Goal: Information Seeking & Learning: Learn about a topic

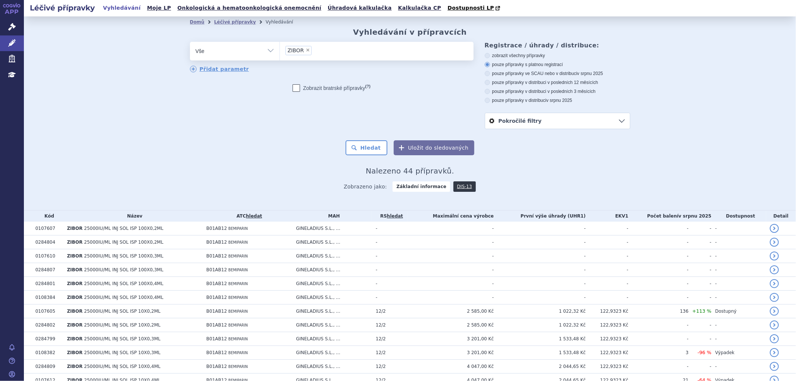
click at [306, 52] on span "×" at bounding box center [308, 50] width 4 height 4
click at [280, 52] on select "ZIBOR" at bounding box center [280, 50] width 0 height 19
select select
type input "0269744"
select select "0269744"
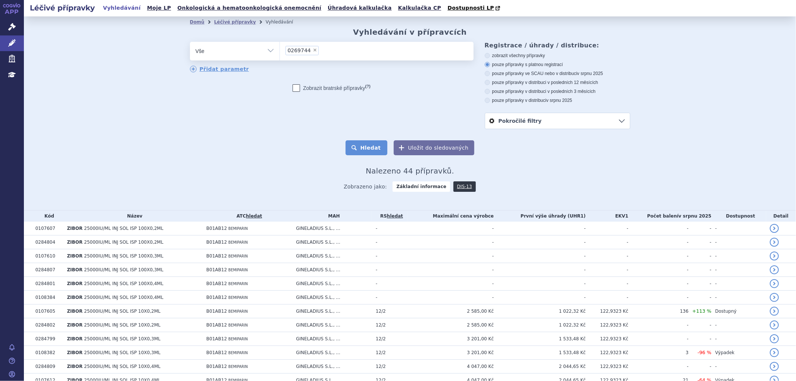
click at [376, 146] on button "Hledat" at bounding box center [367, 147] width 42 height 15
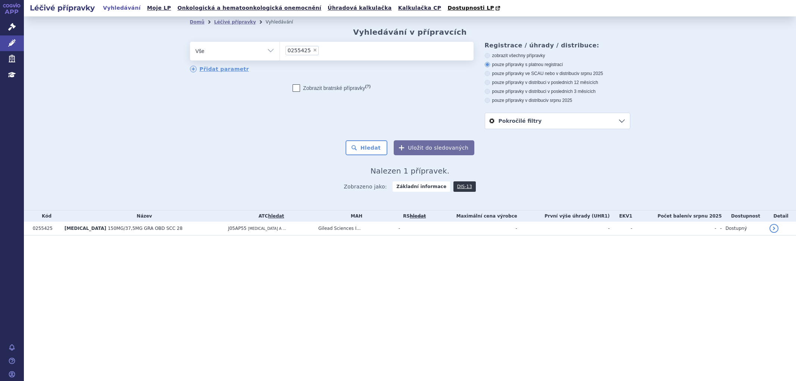
click at [313, 50] on span "×" at bounding box center [315, 50] width 4 height 4
click at [280, 50] on select "0255425" at bounding box center [280, 50] width 0 height 19
select select
type input "0271501"
select select "0271501"
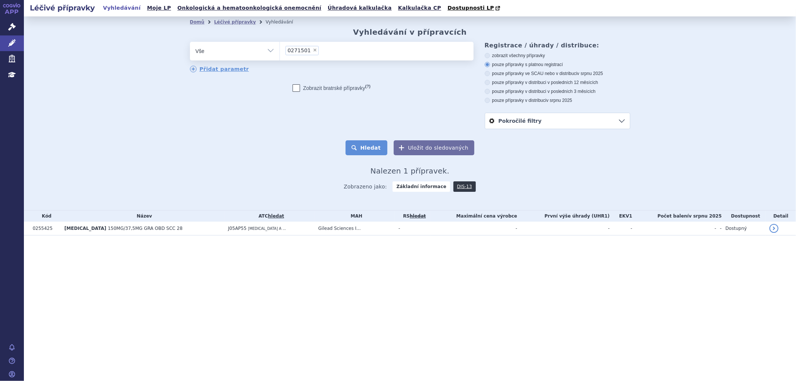
click at [374, 150] on button "Hledat" at bounding box center [367, 147] width 42 height 15
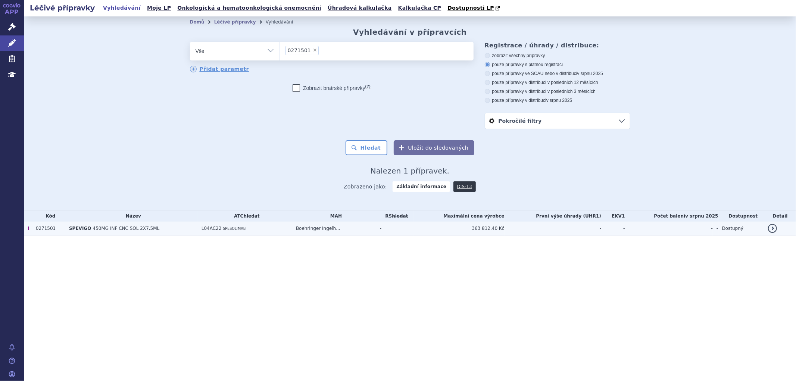
click at [290, 230] on td "L04AC22 SPESOLIMAB" at bounding box center [245, 229] width 94 height 14
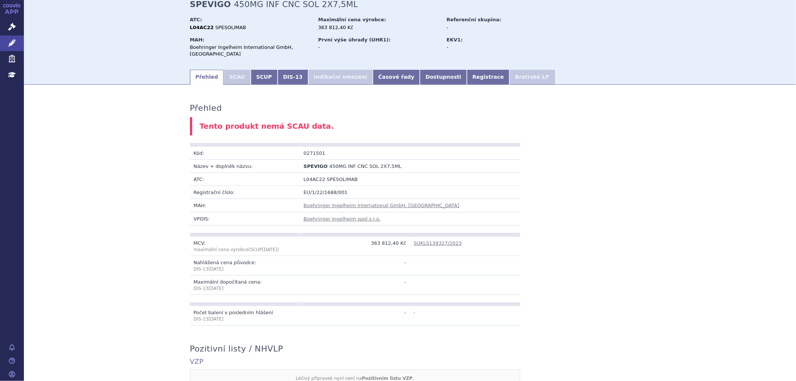
scroll to position [41, 0]
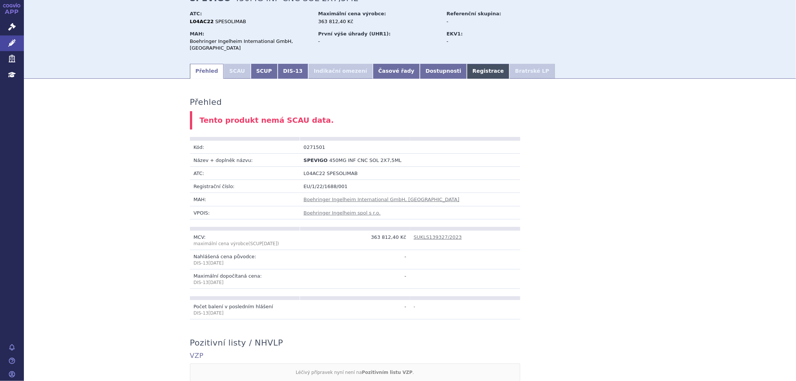
click at [467, 75] on link "Registrace" at bounding box center [488, 71] width 43 height 15
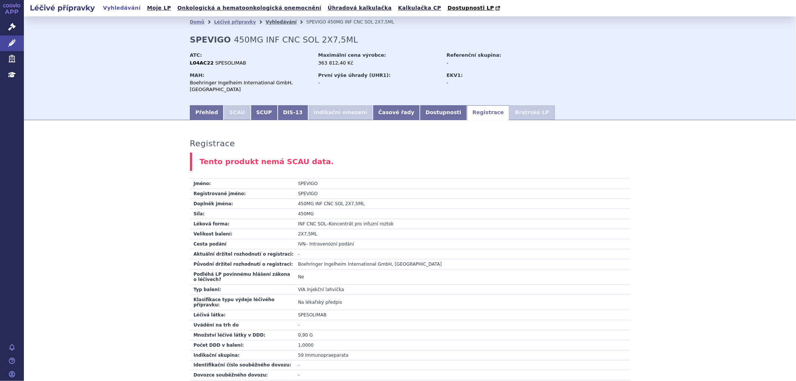
click at [266, 24] on link "Vyhledávání" at bounding box center [281, 21] width 31 height 5
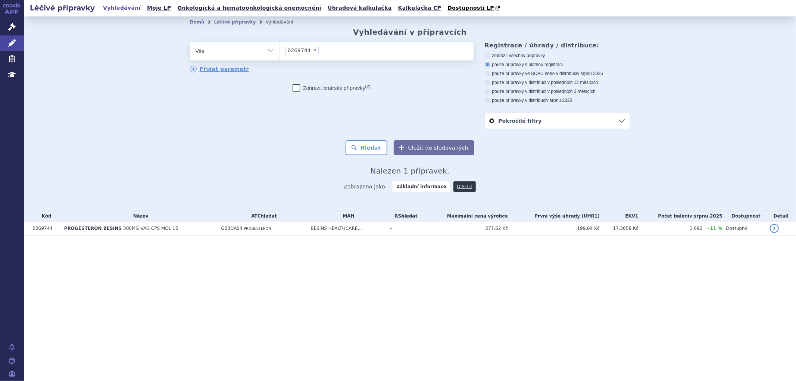
click at [313, 52] on span "×" at bounding box center [315, 50] width 4 height 4
click at [280, 52] on select "0269744" at bounding box center [280, 50] width 0 height 19
select select
type input "0255052"
select select "0255052"
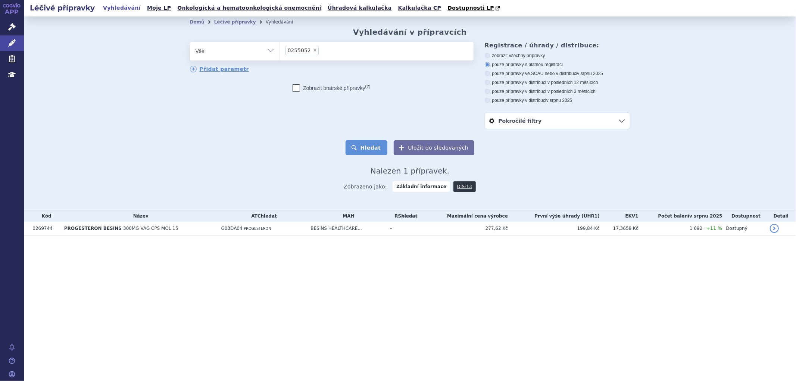
click at [368, 143] on button "Hledat" at bounding box center [367, 147] width 42 height 15
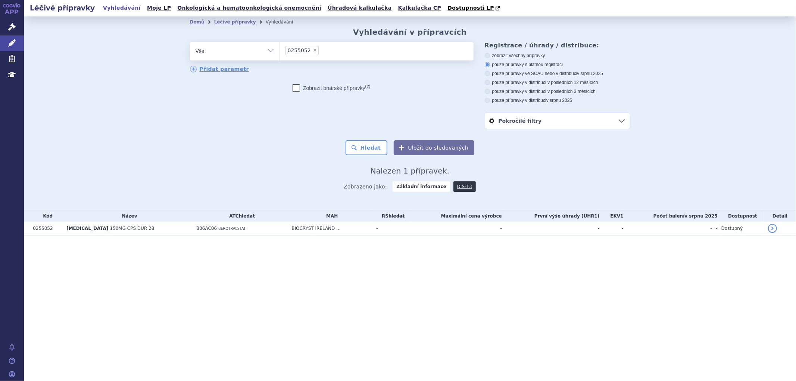
click at [313, 52] on span "×" at bounding box center [315, 50] width 4 height 4
click at [280, 53] on select "0255052" at bounding box center [280, 50] width 0 height 19
select select
type input "0243473"
select select "0243473"
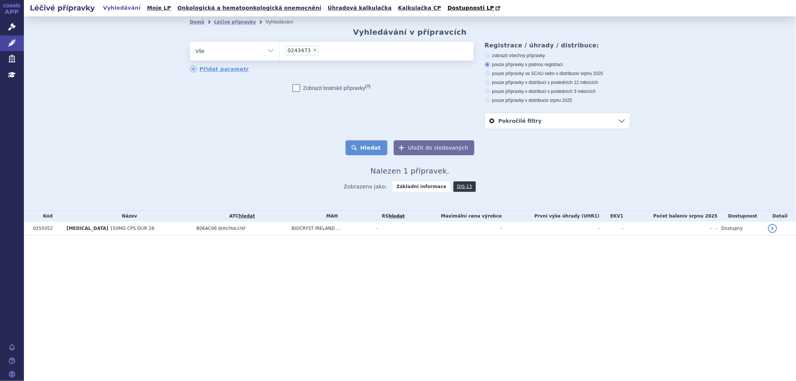
click at [366, 148] on button "Hledat" at bounding box center [367, 147] width 42 height 15
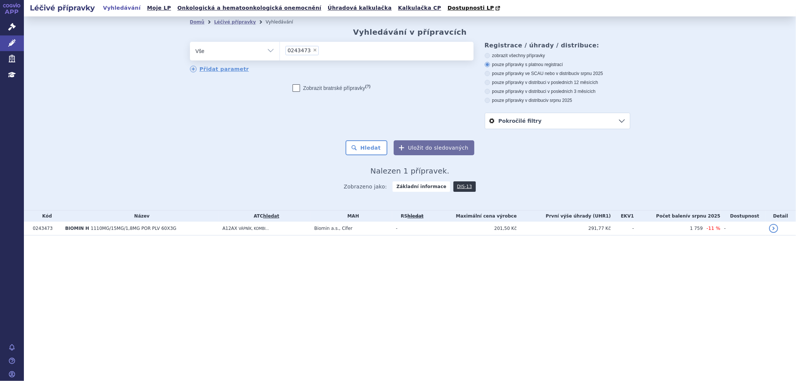
drag, startPoint x: 305, startPoint y: 49, endPoint x: 309, endPoint y: 50, distance: 4.4
click at [309, 50] on li "× 0243473" at bounding box center [302, 50] width 33 height 9
click at [280, 50] on select "0243473" at bounding box center [280, 50] width 0 height 19
click at [313, 51] on span "×" at bounding box center [315, 50] width 4 height 4
click at [280, 51] on select "0243473" at bounding box center [280, 50] width 0 height 19
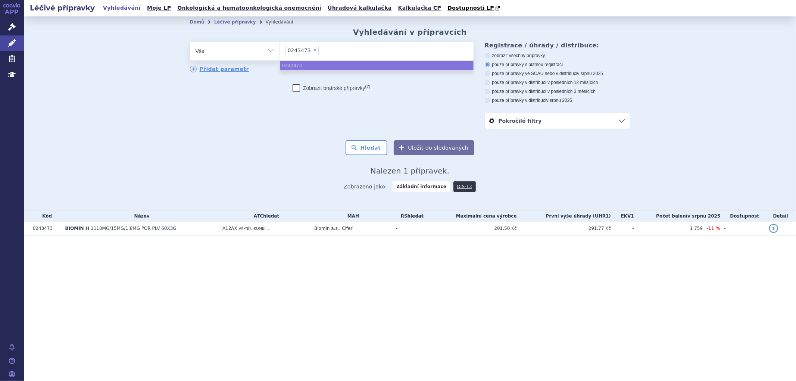
select select
type input "0252421"
select select "0252421"
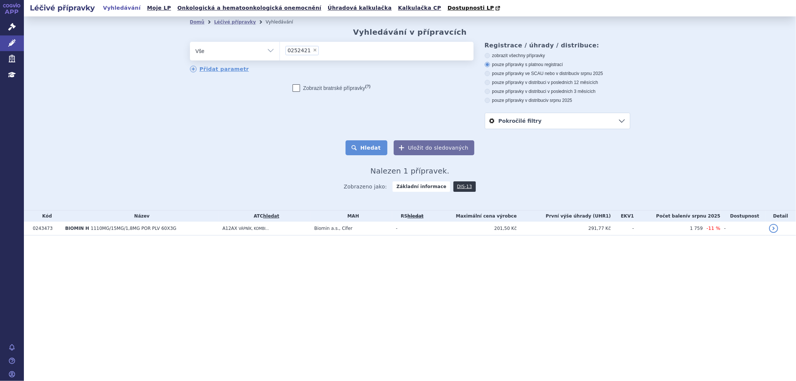
click at [373, 145] on button "Hledat" at bounding box center [367, 147] width 42 height 15
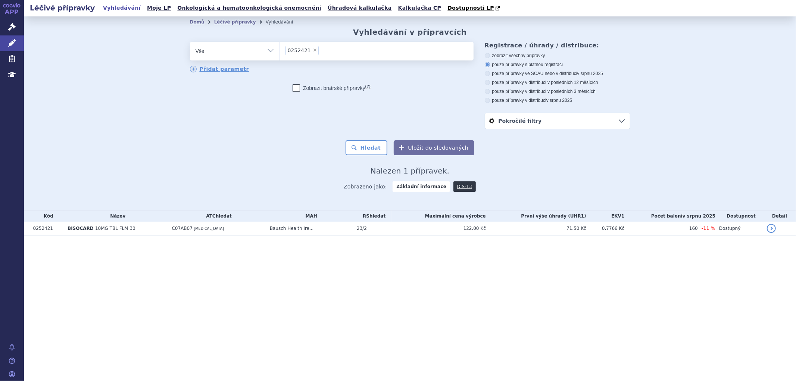
click at [313, 51] on span "×" at bounding box center [315, 50] width 4 height 4
click at [280, 51] on select "0252421" at bounding box center [280, 50] width 0 height 19
select select
type input "0016320"
select select "0016320"
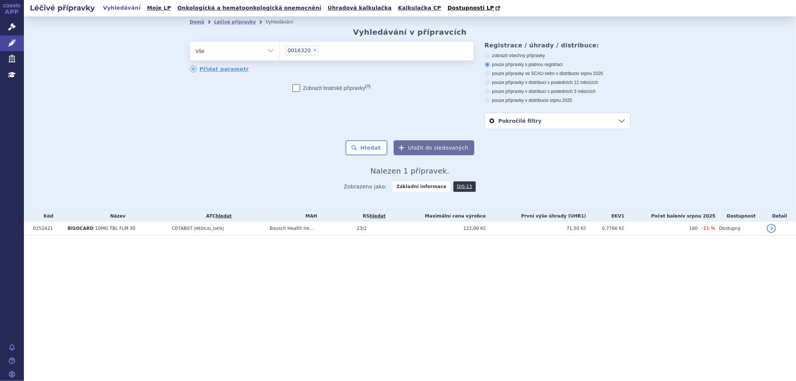
click at [382, 156] on div "Domů Léčivé přípravky Vyhledávání Vyhledávání v přípravcích odstranit Vše Přípr…" at bounding box center [410, 112] width 470 height 169
click at [379, 150] on button "Hledat" at bounding box center [367, 147] width 42 height 15
click at [313, 50] on span "×" at bounding box center [315, 50] width 4 height 4
click at [280, 50] on select "0016320" at bounding box center [280, 50] width 0 height 19
select select
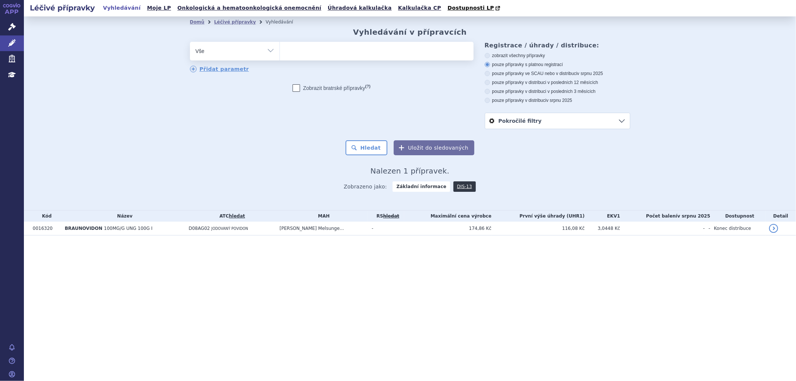
type input "0255306"
select select "0255306"
click at [381, 149] on button "Hledat" at bounding box center [367, 147] width 42 height 15
click at [313, 51] on span "×" at bounding box center [315, 50] width 4 height 4
click at [280, 51] on select "0255306" at bounding box center [280, 50] width 0 height 19
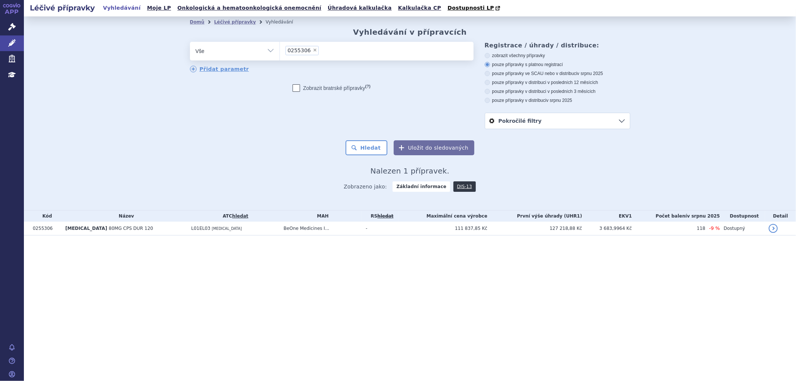
select select
type input "0027432"
select select "0027432"
click at [372, 150] on button "Hledat" at bounding box center [367, 147] width 42 height 15
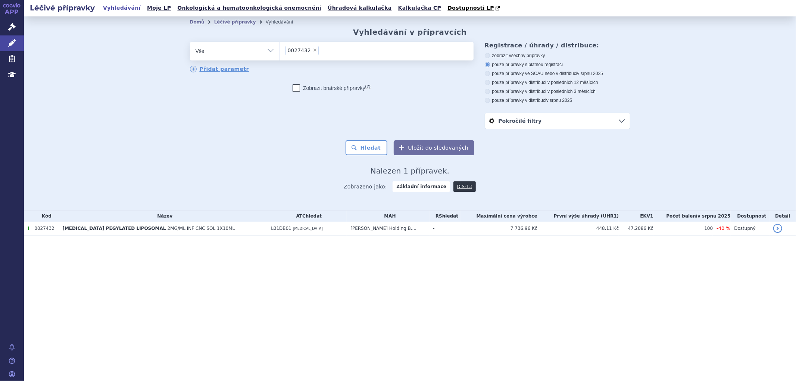
click at [314, 51] on span "×" at bounding box center [315, 50] width 4 height 4
click at [280, 51] on select "0027432" at bounding box center [280, 50] width 0 height 19
select select
type input "0254639"
select select "0254639"
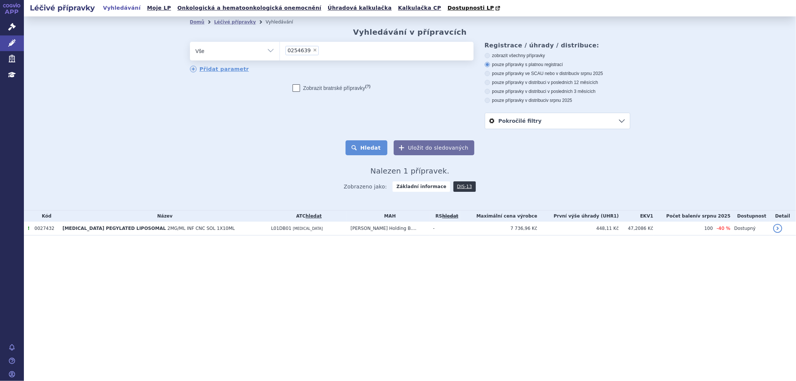
click at [371, 144] on button "Hledat" at bounding box center [367, 147] width 42 height 15
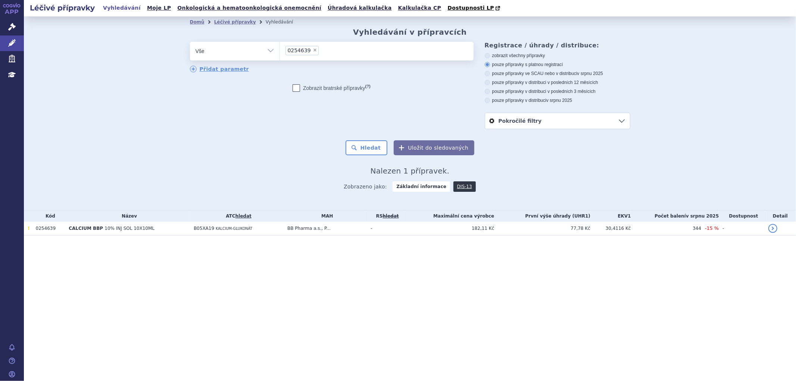
click at [313, 51] on span "×" at bounding box center [315, 50] width 4 height 4
click at [280, 51] on select "0254639" at bounding box center [280, 50] width 0 height 19
select select
type input "0271795"
select select "0271795"
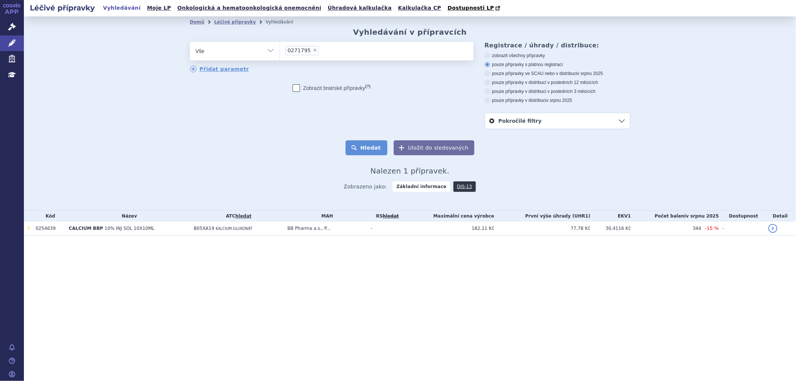
click at [373, 152] on button "Hledat" at bounding box center [367, 147] width 42 height 15
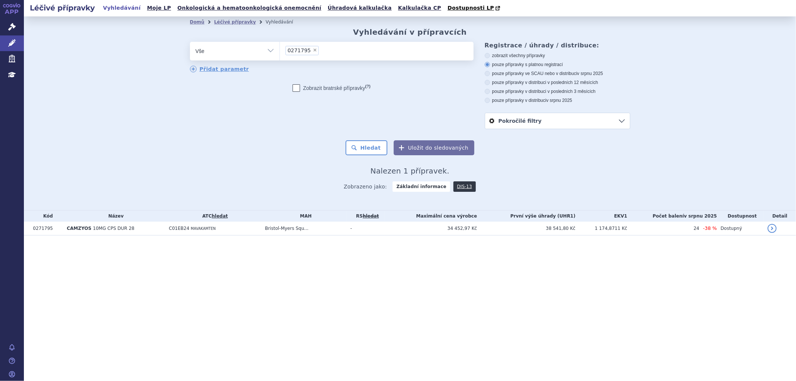
click at [309, 53] on li "× 0271795" at bounding box center [302, 50] width 33 height 9
click at [280, 53] on select "0271795" at bounding box center [280, 50] width 0 height 19
click at [313, 51] on span "×" at bounding box center [315, 50] width 4 height 4
click at [280, 51] on select "0271795" at bounding box center [280, 50] width 0 height 19
select select
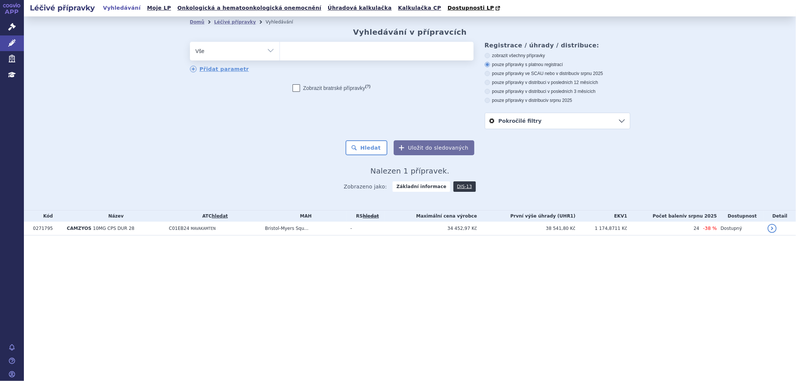
type input "0002132"
select select "0002132"
click at [372, 143] on button "Hledat" at bounding box center [367, 147] width 42 height 15
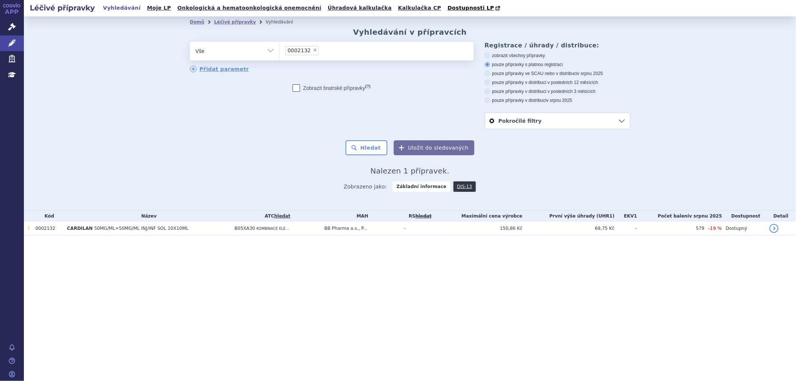
click at [313, 52] on span "×" at bounding box center [315, 50] width 4 height 4
click at [280, 52] on select "0002132" at bounding box center [280, 50] width 0 height 19
select select
type input "0250962"
select select "0250962"
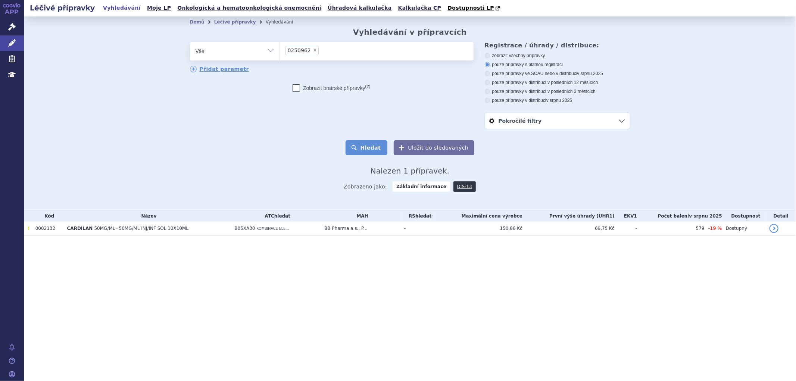
click at [379, 154] on button "Hledat" at bounding box center [367, 147] width 42 height 15
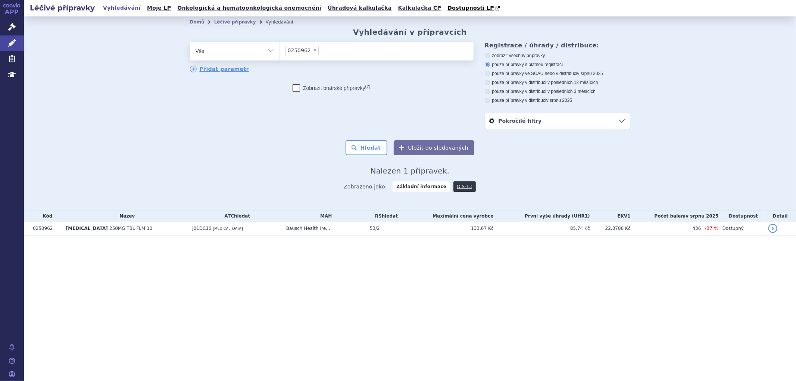
drag, startPoint x: 316, startPoint y: 50, endPoint x: 312, endPoint y: 50, distance: 4.1
click at [315, 50] on ul "× 0250962" at bounding box center [377, 50] width 194 height 16
click at [280, 50] on select "0250962" at bounding box center [280, 50] width 0 height 19
click at [313, 50] on span "×" at bounding box center [315, 50] width 4 height 4
click at [280, 50] on select "0250962" at bounding box center [280, 50] width 0 height 19
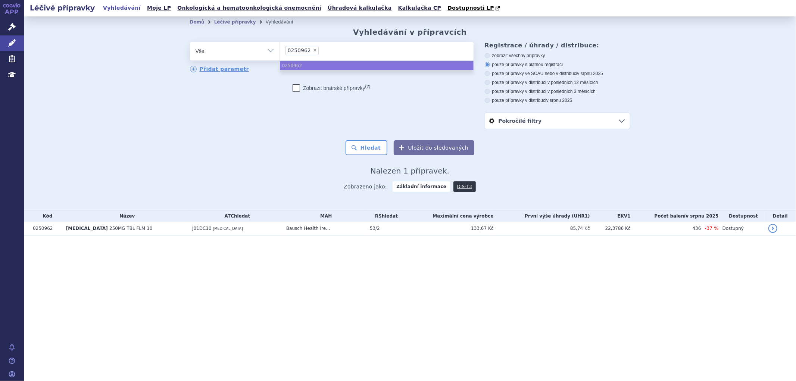
select select
type input "0211000"
select select "0211000"
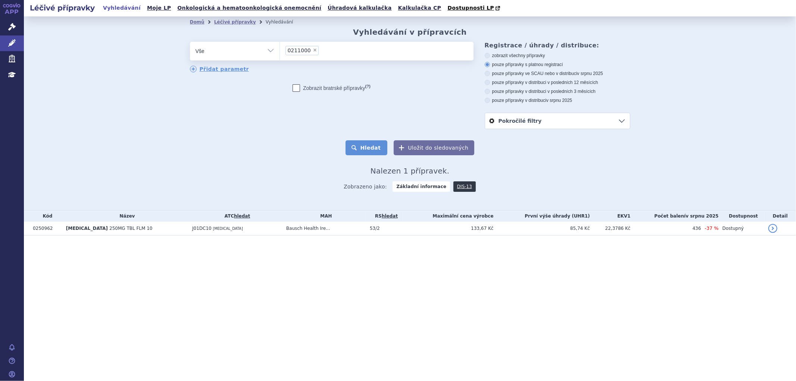
click at [371, 148] on button "Hledat" at bounding box center [367, 147] width 42 height 15
click at [311, 48] on li "× 0211000" at bounding box center [302, 50] width 33 height 9
click at [280, 48] on select "0211000" at bounding box center [280, 50] width 0 height 19
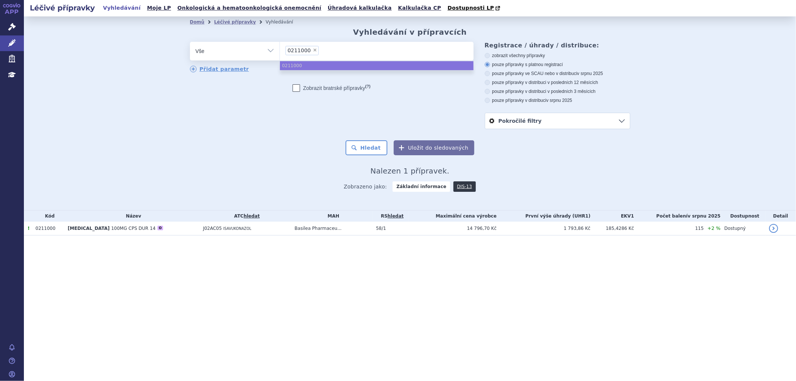
click at [313, 51] on span "×" at bounding box center [315, 50] width 4 height 4
click at [280, 51] on select "0211000" at bounding box center [280, 50] width 0 height 19
select select
type input "0126808"
select select "0126808"
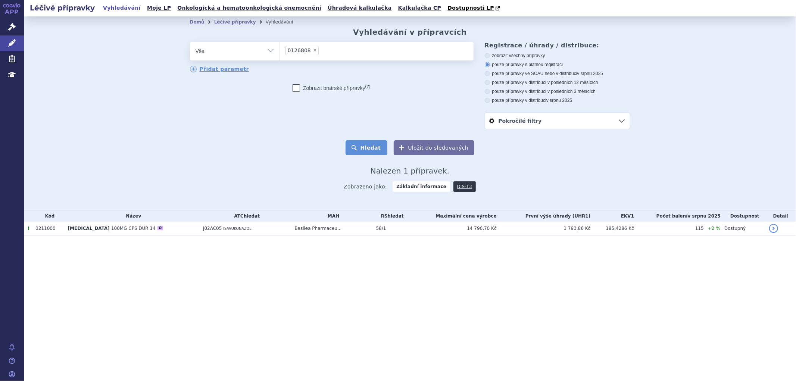
click at [375, 143] on button "Hledat" at bounding box center [367, 147] width 42 height 15
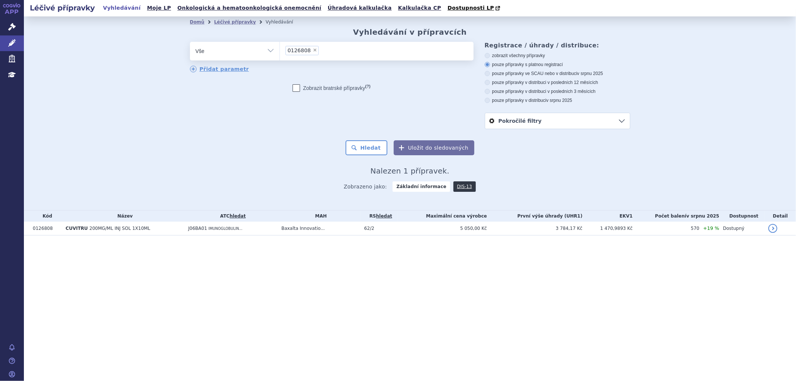
click at [313, 50] on span "×" at bounding box center [315, 50] width 4 height 4
click at [280, 50] on select "0126808" at bounding box center [280, 50] width 0 height 19
select select
type input "0027972"
select select "0027972"
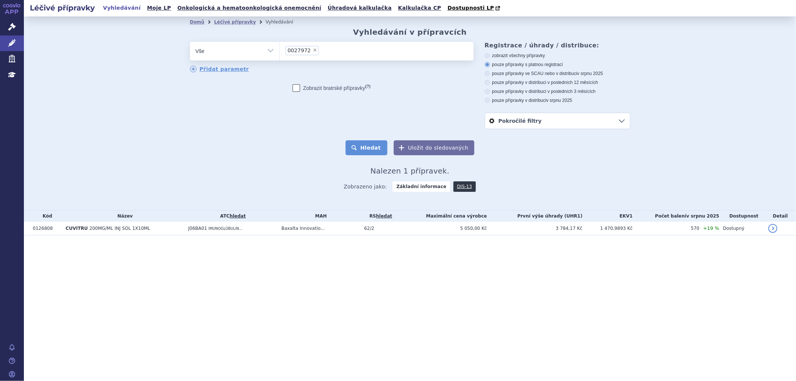
click at [375, 153] on button "Hledat" at bounding box center [367, 147] width 42 height 15
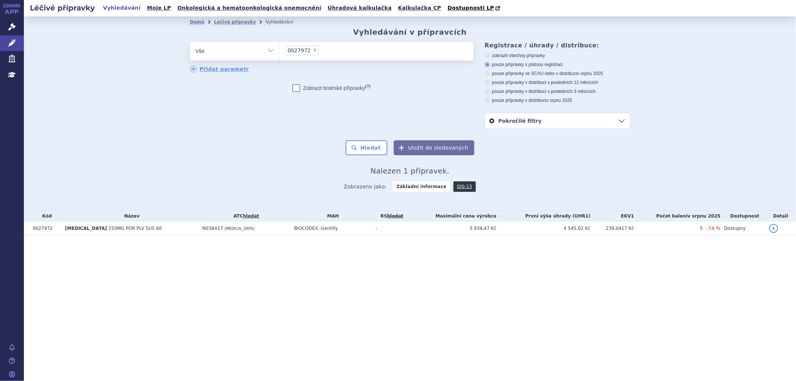
click at [313, 50] on span "×" at bounding box center [315, 50] width 4 height 4
click at [280, 50] on select "0027972" at bounding box center [280, 50] width 0 height 19
select select
type input "0260910"
select select "0260910"
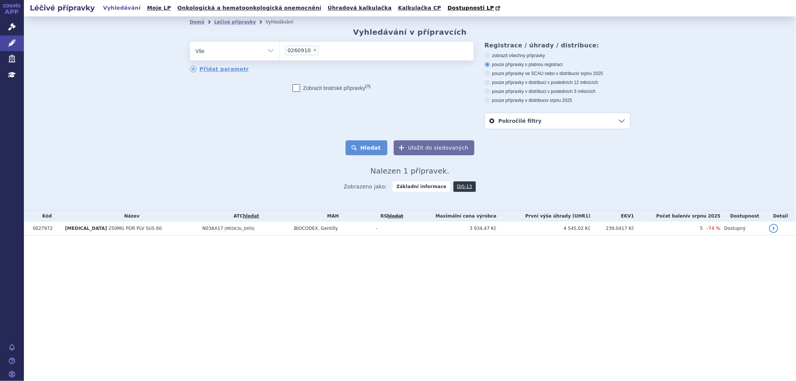
click at [370, 144] on button "Hledat" at bounding box center [367, 147] width 42 height 15
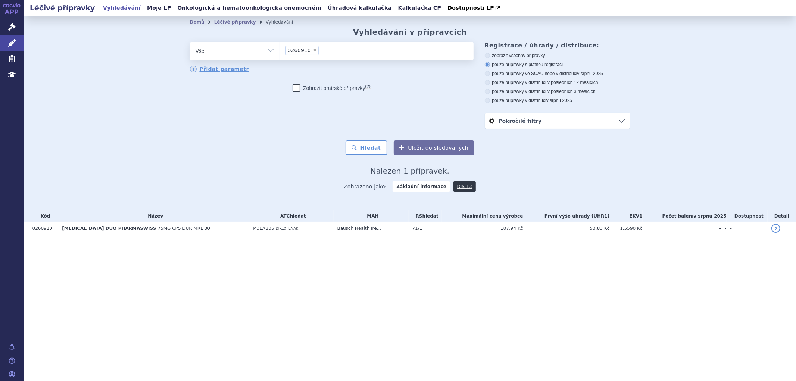
click at [313, 51] on span "×" at bounding box center [315, 50] width 4 height 4
click at [280, 51] on select "0260910" at bounding box center [280, 50] width 0 height 19
select select
type input "0168325"
select select "0168325"
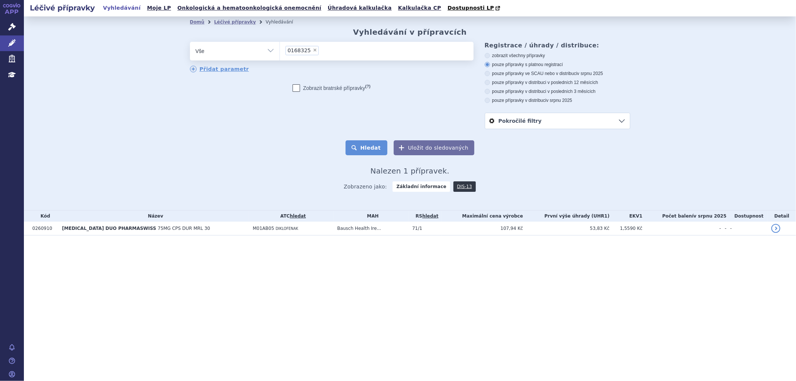
click at [371, 154] on button "Hledat" at bounding box center [367, 147] width 42 height 15
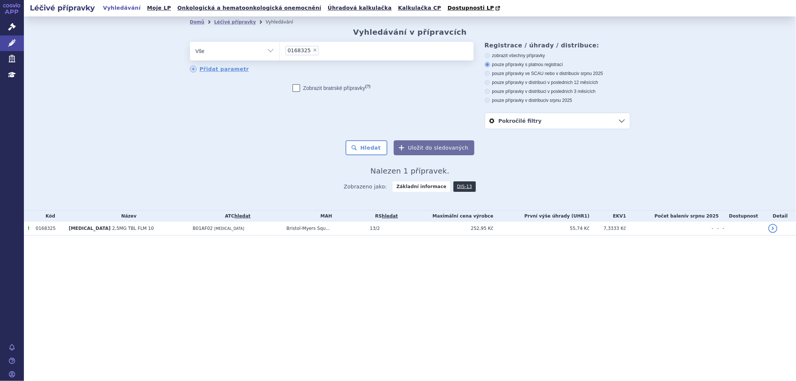
click at [313, 52] on span "×" at bounding box center [315, 50] width 4 height 4
click at [280, 53] on select "0168325" at bounding box center [280, 50] width 0 height 19
select select
type input "0215125"
select select "0215125"
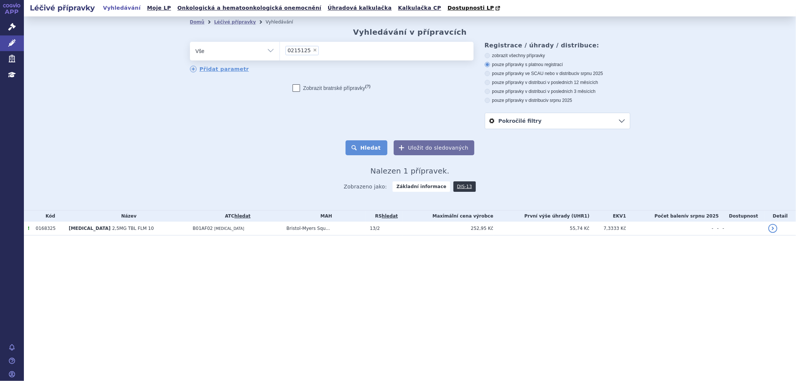
click at [366, 145] on button "Hledat" at bounding box center [367, 147] width 42 height 15
click at [313, 51] on span "×" at bounding box center [315, 50] width 4 height 4
click at [280, 51] on select "0215125" at bounding box center [280, 50] width 0 height 19
select select
type input "0274232"
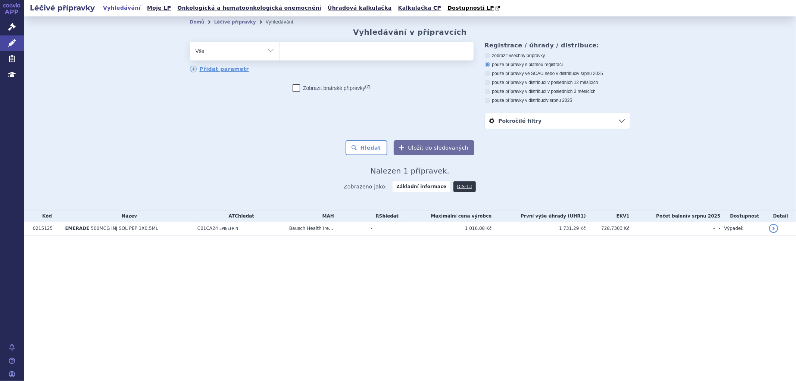
select select "0274232"
click at [368, 141] on button "Hledat" at bounding box center [367, 147] width 42 height 15
click at [313, 50] on span "×" at bounding box center [315, 50] width 4 height 4
click at [280, 50] on select "0274232" at bounding box center [280, 50] width 0 height 19
select select
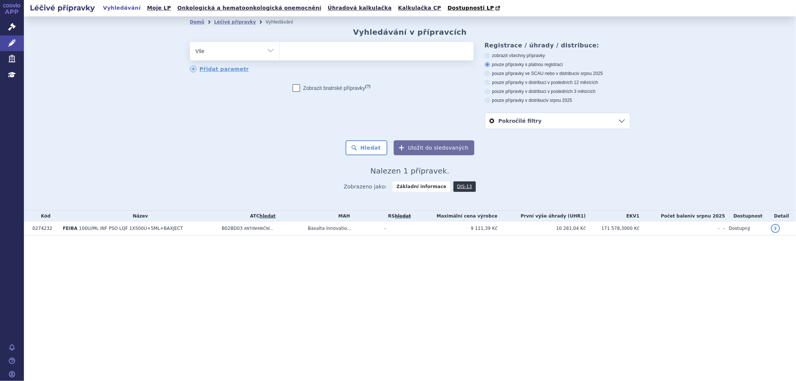
type input "0022043"
select select "0022043"
click at [378, 148] on button "Hledat" at bounding box center [367, 147] width 42 height 15
click at [313, 52] on span "×" at bounding box center [315, 50] width 4 height 4
click at [280, 52] on select "0022043" at bounding box center [280, 50] width 0 height 19
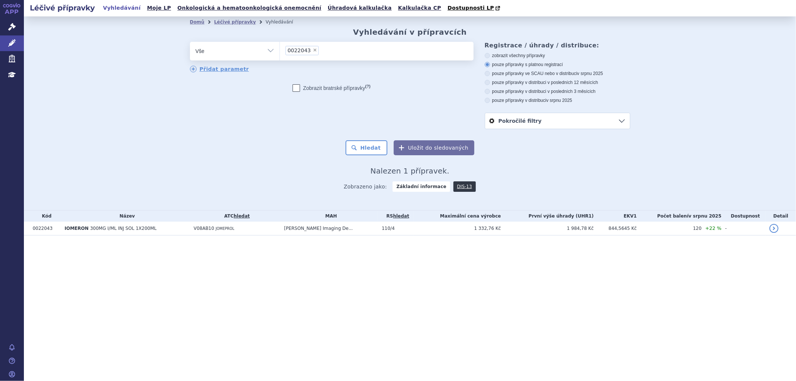
select select
type input "0279267"
select select "0279267"
drag, startPoint x: 379, startPoint y: 158, endPoint x: 377, endPoint y: 147, distance: 11.7
click at [378, 158] on div "Domů Léčivé přípravky Vyhledávání Vyhledávání v přípravcích odstranit Vše Přípr…" at bounding box center [410, 112] width 470 height 169
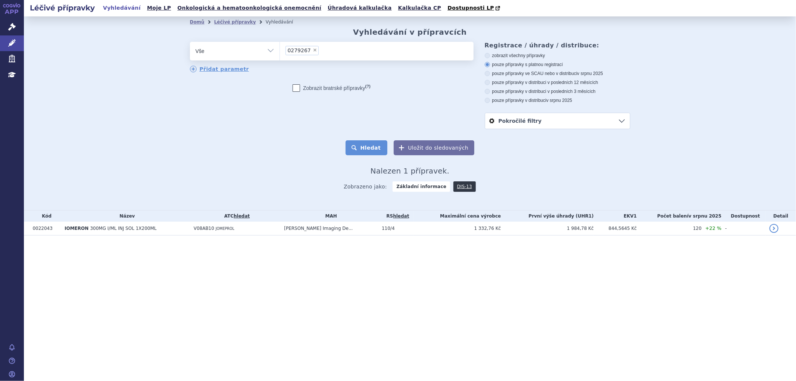
click at [376, 146] on button "Hledat" at bounding box center [367, 147] width 42 height 15
drag, startPoint x: 163, startPoint y: 167, endPoint x: 221, endPoint y: 98, distance: 90.1
click at [163, 167] on div "Domů Léčivé přípravky Vyhledávání Vyhledávání v přípravcích odstranit Vše Přípr…" at bounding box center [410, 113] width 772 height 194
click at [313, 51] on span "×" at bounding box center [315, 50] width 4 height 4
click at [280, 51] on select "0279267" at bounding box center [280, 50] width 0 height 19
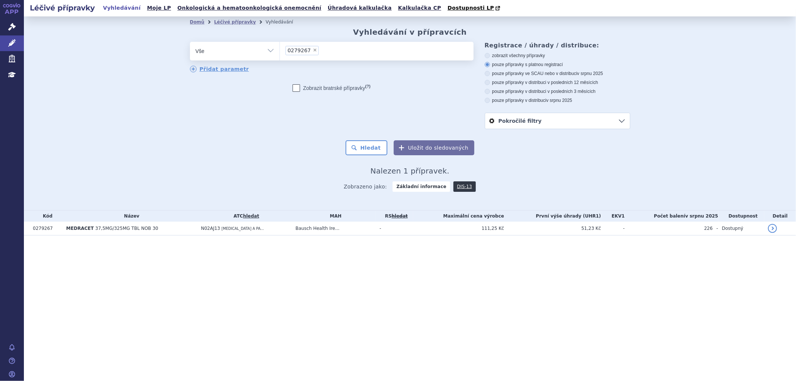
select select
type input "0026556"
select select "0026556"
click at [365, 145] on button "Hledat" at bounding box center [367, 147] width 42 height 15
select select "0026556"
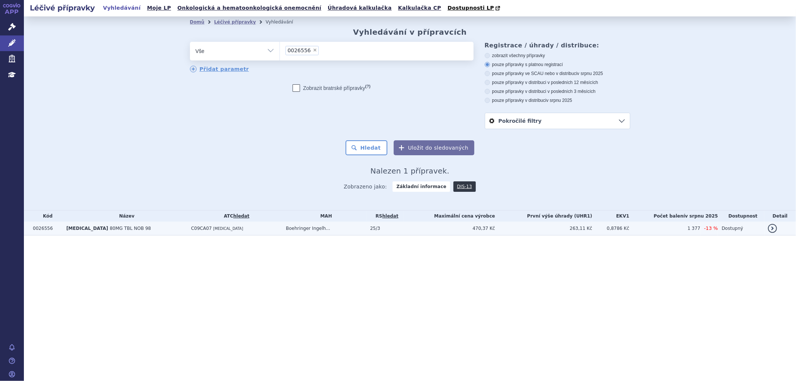
click at [351, 229] on td "Boehringer Ingelh..." at bounding box center [324, 229] width 84 height 14
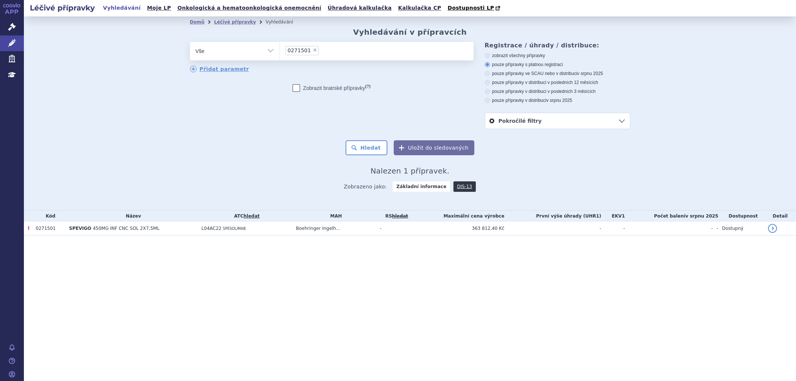
select select
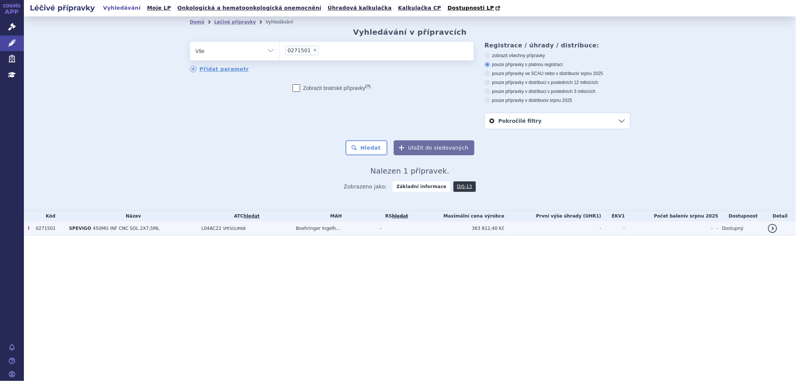
click at [258, 235] on td "L04AC22 SPESOLIMAB" at bounding box center [245, 229] width 94 height 14
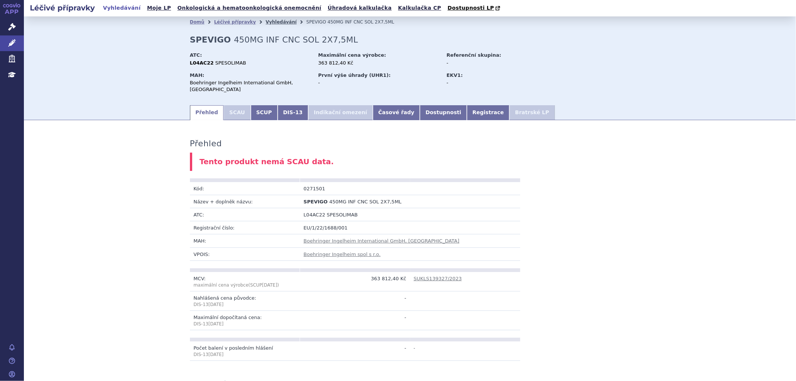
click at [266, 23] on link "Vyhledávání" at bounding box center [281, 21] width 31 height 5
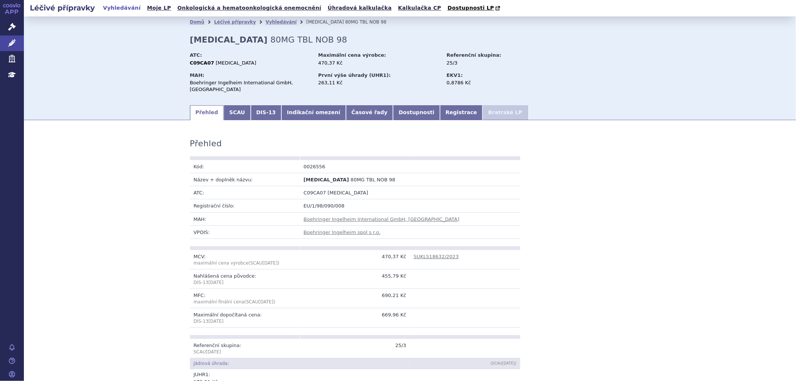
click at [270, 18] on li "Vyhledávání" at bounding box center [286, 21] width 41 height 11
click at [270, 19] on link "Vyhledávání" at bounding box center [281, 21] width 31 height 5
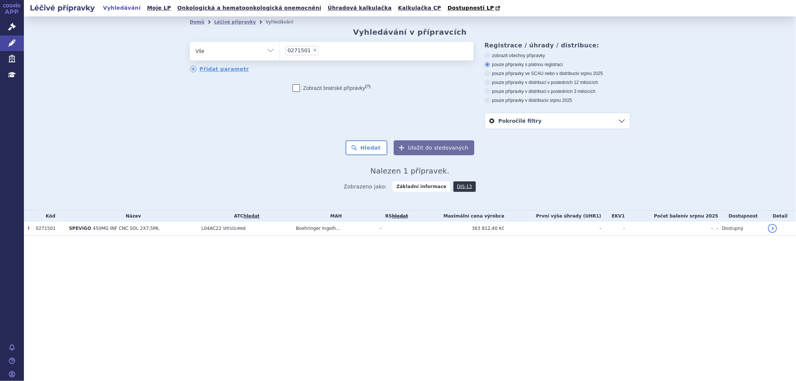
click at [313, 51] on span "×" at bounding box center [315, 50] width 4 height 4
click at [280, 51] on select "0271501" at bounding box center [280, 50] width 0 height 19
select select
type input "WELIREG"
click at [280, 55] on select "0271501" at bounding box center [280, 50] width 0 height 19
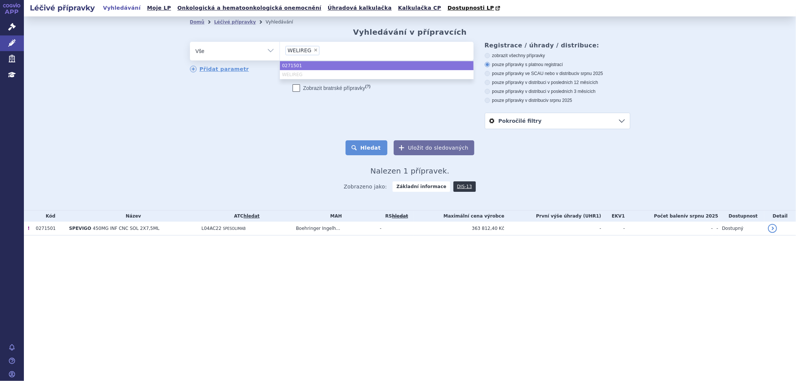
select select "0271501"
click at [370, 147] on button "Hledat" at bounding box center [367, 147] width 42 height 15
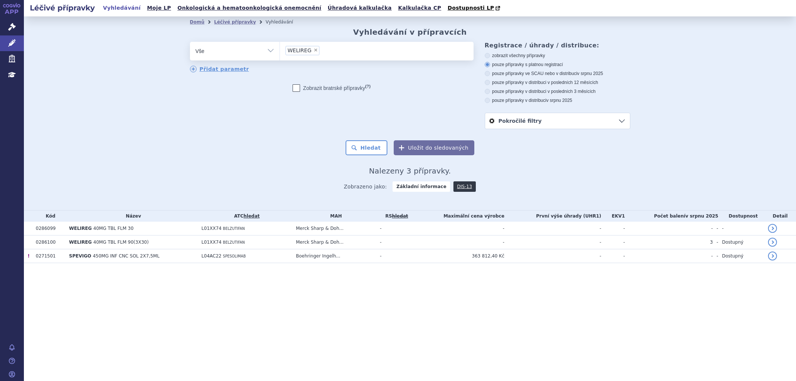
select select "WELIREG"
click at [374, 144] on button "Hledat" at bounding box center [367, 147] width 42 height 15
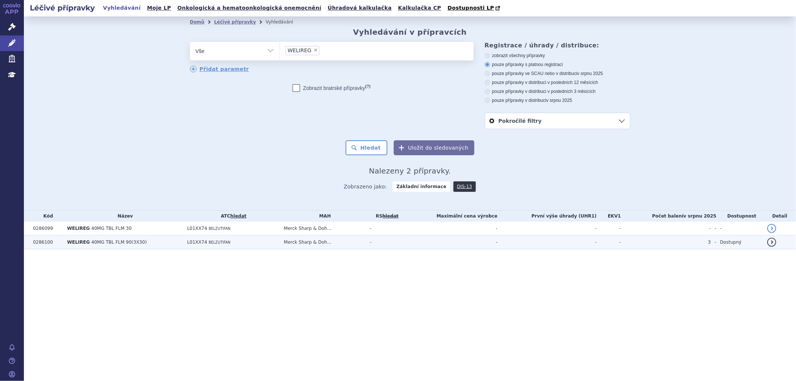
click at [239, 243] on td "L01XX74 BELZUTIFAN" at bounding box center [231, 243] width 97 height 14
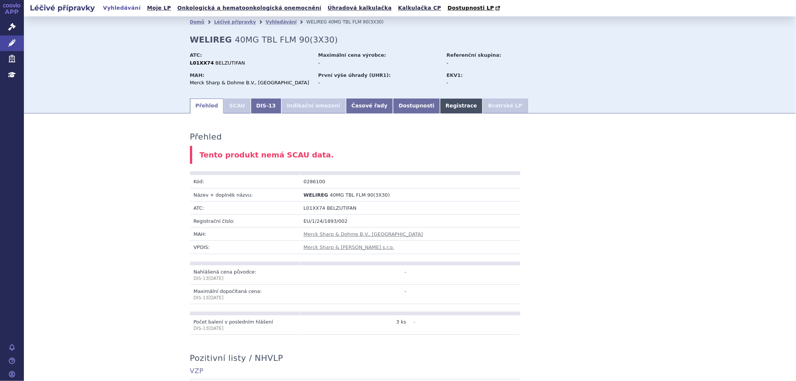
click at [440, 106] on link "Registrace" at bounding box center [461, 106] width 43 height 15
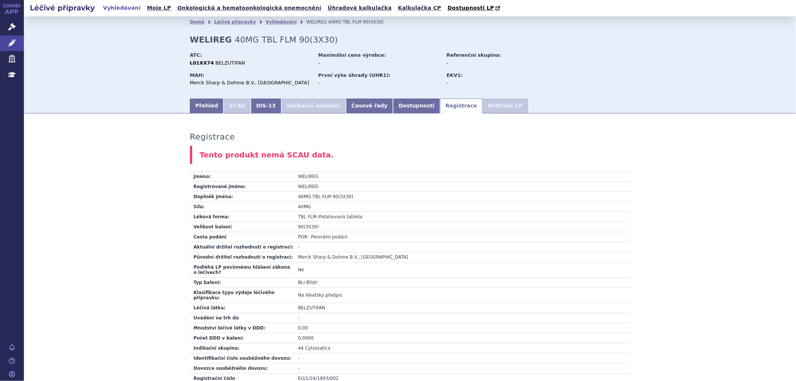
click at [269, 17] on li "Vyhledávání" at bounding box center [286, 21] width 41 height 11
click at [269, 21] on link "Vyhledávání" at bounding box center [281, 21] width 31 height 5
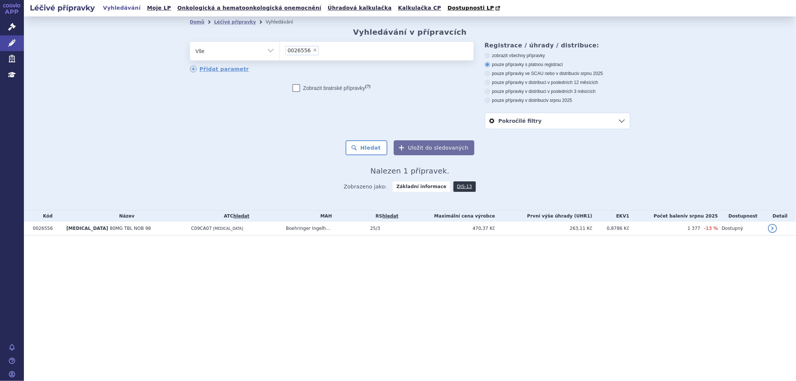
click at [313, 51] on span "×" at bounding box center [315, 50] width 4 height 4
click at [280, 51] on select "0026556" at bounding box center [280, 50] width 0 height 19
select select
type input "[MEDICAL_DATA]"
select select "[MEDICAL_DATA]"
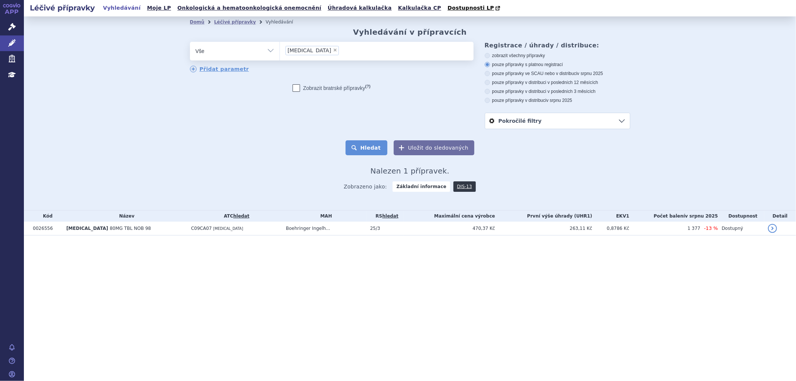
click at [367, 154] on button "Hledat" at bounding box center [367, 147] width 42 height 15
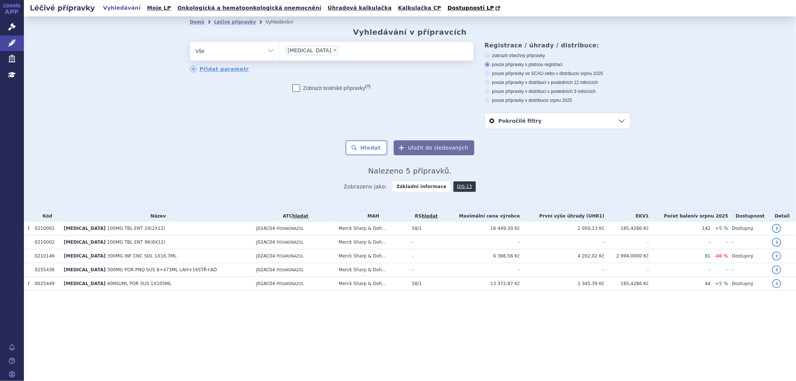
click at [333, 51] on span "×" at bounding box center [335, 50] width 4 height 4
click at [280, 51] on select "NOXAFIL" at bounding box center [280, 50] width 0 height 19
select select
drag, startPoint x: 355, startPoint y: 53, endPoint x: 352, endPoint y: 55, distance: 3.8
click at [355, 54] on ul at bounding box center [377, 50] width 194 height 16
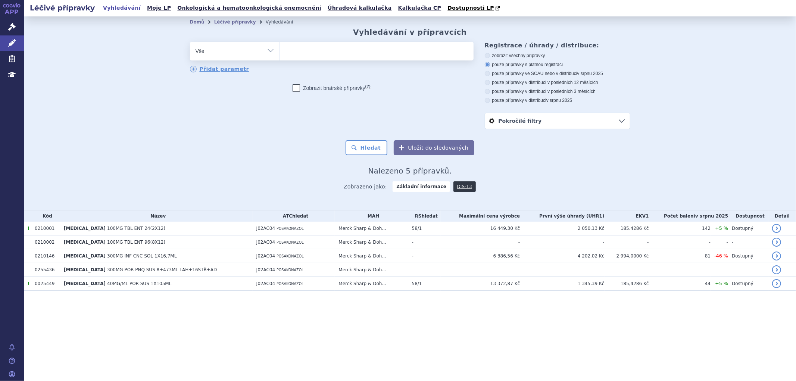
click at [280, 54] on select "NOXAFIL" at bounding box center [280, 50] width 0 height 19
paste input "ZPVYD"
type input "ZPVYD"
select select "ZPVYD"
click at [308, 52] on span "×" at bounding box center [309, 50] width 4 height 4
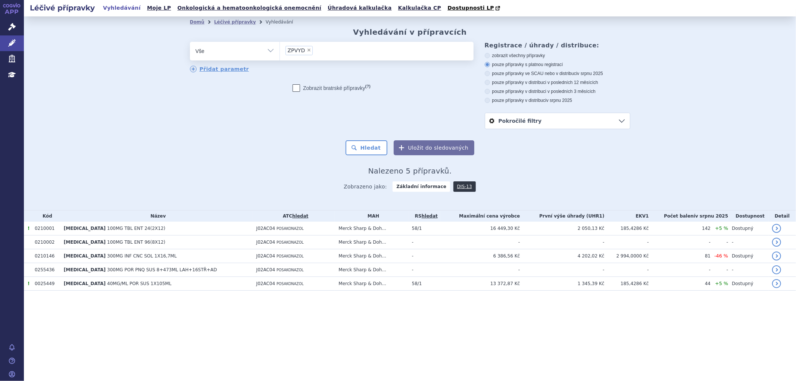
click at [280, 52] on select "NOXAFIL ZPVYD" at bounding box center [280, 50] width 0 height 19
select select
click at [280, 53] on div "NOXAFIL ZPVYD" at bounding box center [377, 51] width 194 height 19
click at [290, 53] on ul at bounding box center [377, 50] width 194 height 16
click at [280, 53] on select "NOXAFIL ZPVYD" at bounding box center [280, 50] width 0 height 19
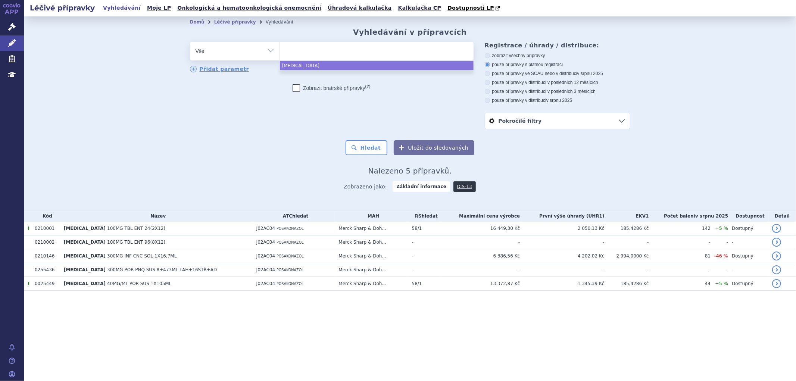
type input "0238785"
select select "0238785"
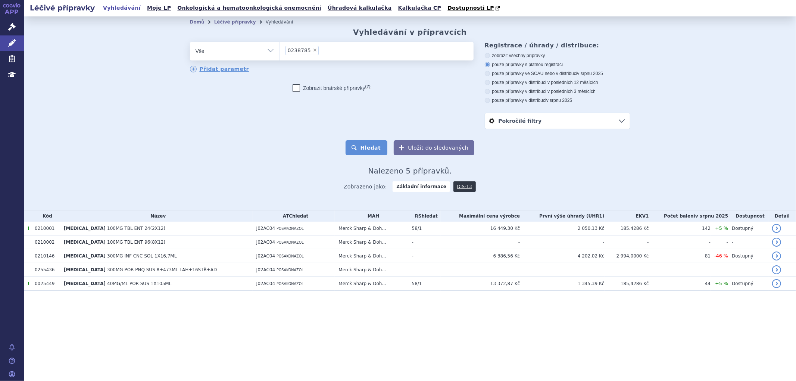
click at [375, 150] on button "Hledat" at bounding box center [367, 147] width 42 height 15
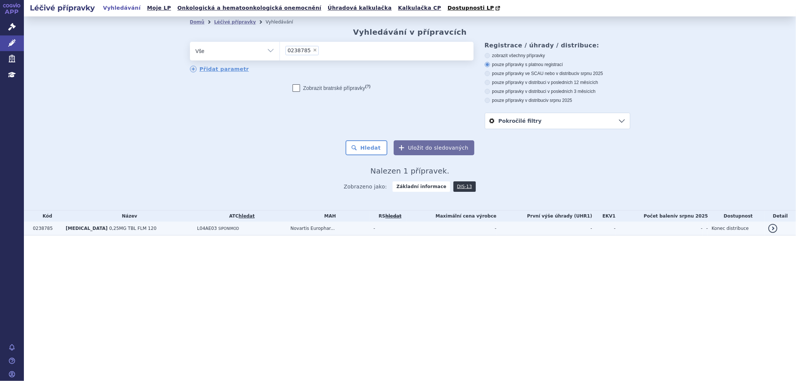
click at [342, 233] on td "Novartis Europhar..." at bounding box center [328, 229] width 83 height 14
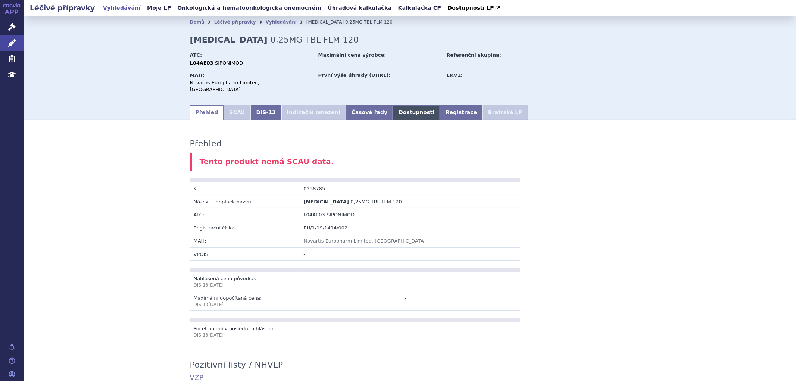
click at [440, 105] on link "Registrace" at bounding box center [461, 112] width 43 height 15
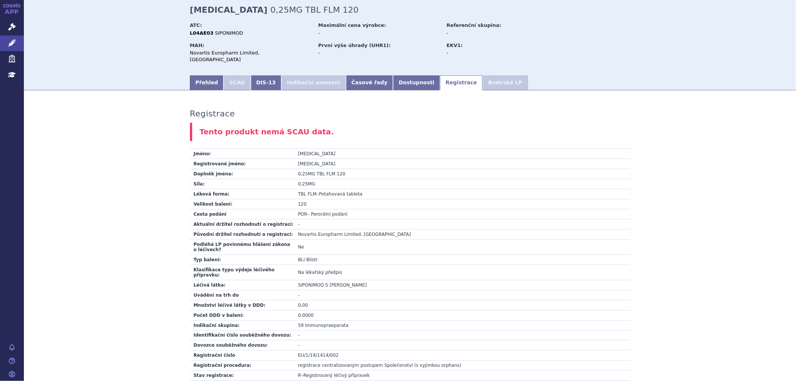
scroll to position [29, 0]
click at [332, 265] on td "Na lékařský předpis" at bounding box center [462, 272] width 336 height 15
click at [340, 265] on td "Na lékařský předpis" at bounding box center [462, 272] width 336 height 15
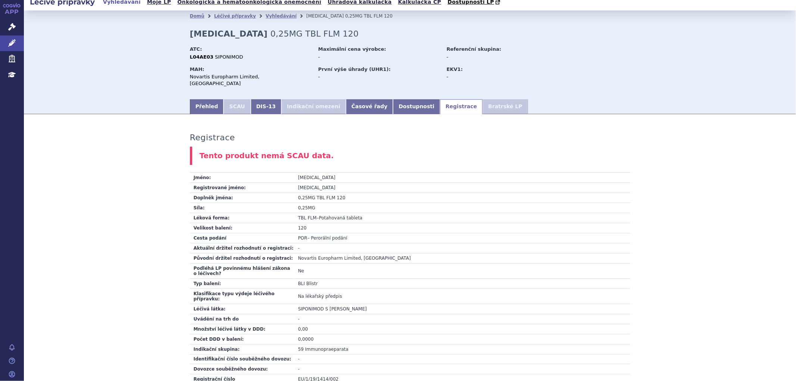
scroll to position [0, 0]
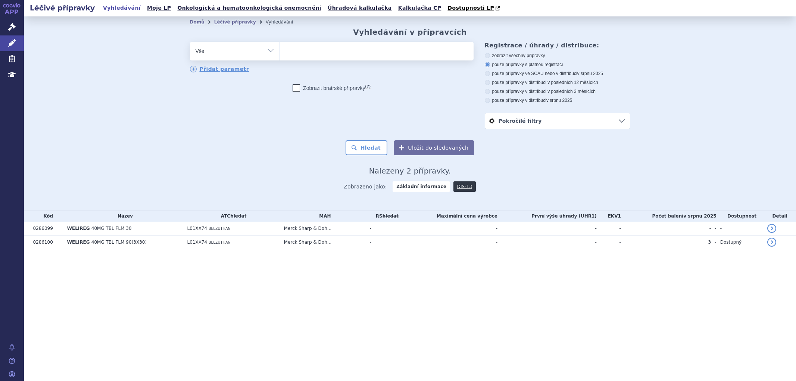
select select
type input "[MEDICAL_DATA]"
select select "[MEDICAL_DATA]"
click at [370, 145] on button "Hledat" at bounding box center [367, 147] width 42 height 15
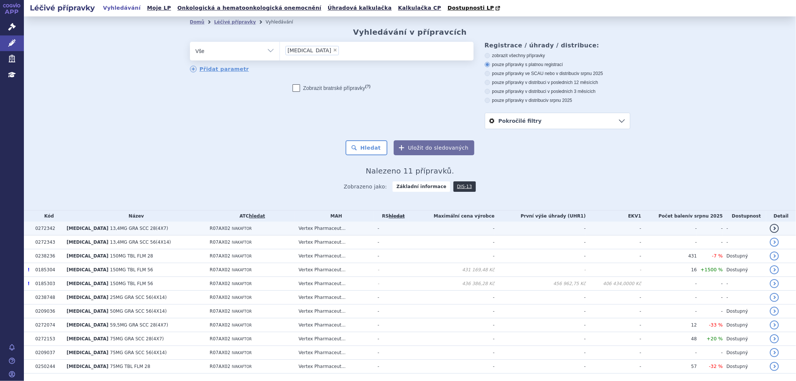
click at [335, 228] on td "Vertex Pharmaceut..." at bounding box center [334, 229] width 79 height 14
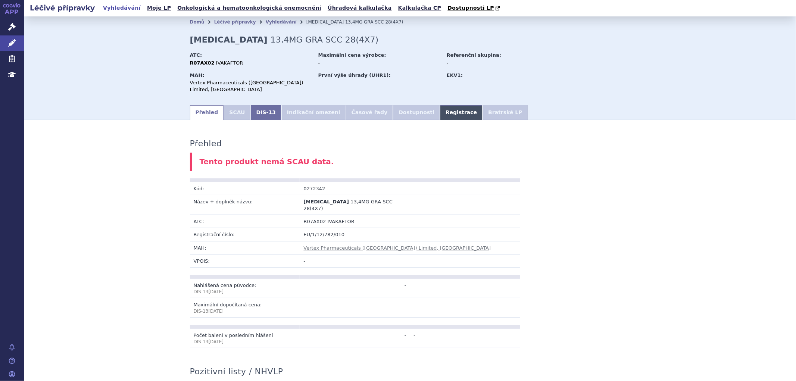
click at [440, 105] on link "Registrace" at bounding box center [461, 112] width 43 height 15
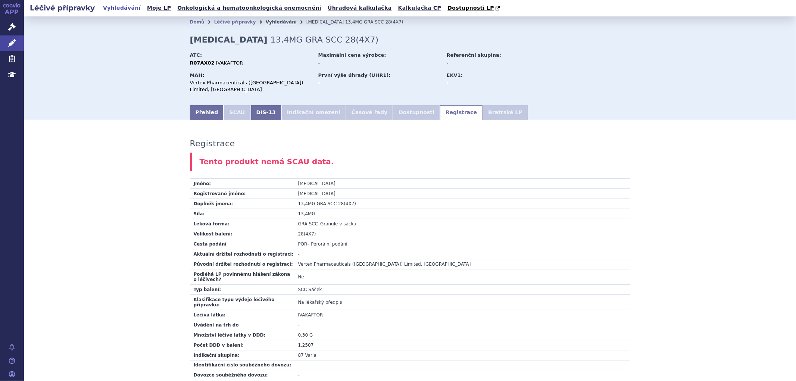
click at [266, 22] on link "Vyhledávání" at bounding box center [281, 21] width 31 height 5
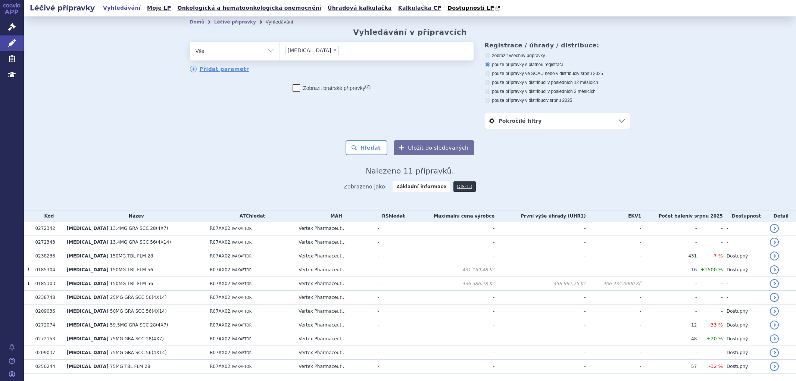
click at [333, 51] on span "×" at bounding box center [335, 50] width 4 height 4
click at [280, 51] on select "[MEDICAL_DATA]" at bounding box center [280, 50] width 0 height 19
select select
type input "SYMKEVI"
click at [280, 55] on select "[MEDICAL_DATA]" at bounding box center [280, 50] width 0 height 19
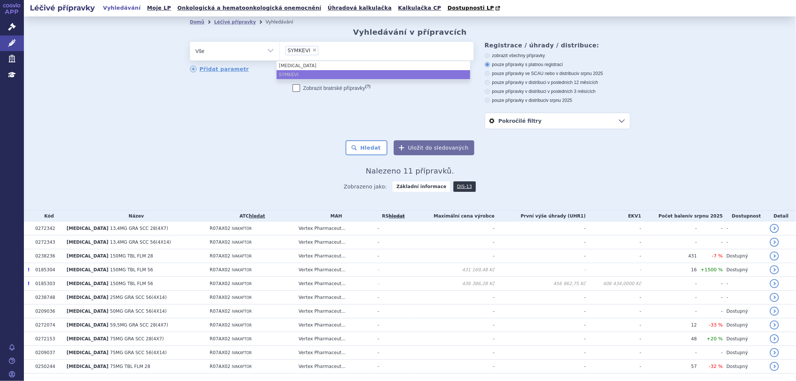
select select "SYMKEVI"
click at [374, 151] on button "Hledat" at bounding box center [367, 147] width 42 height 15
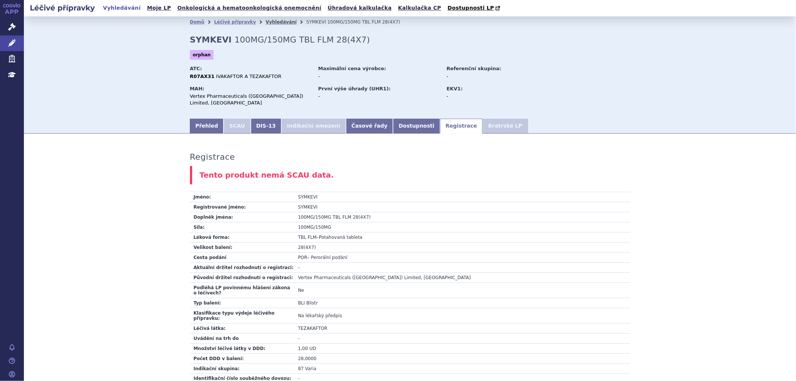
click at [272, 24] on link "Vyhledávání" at bounding box center [281, 21] width 31 height 5
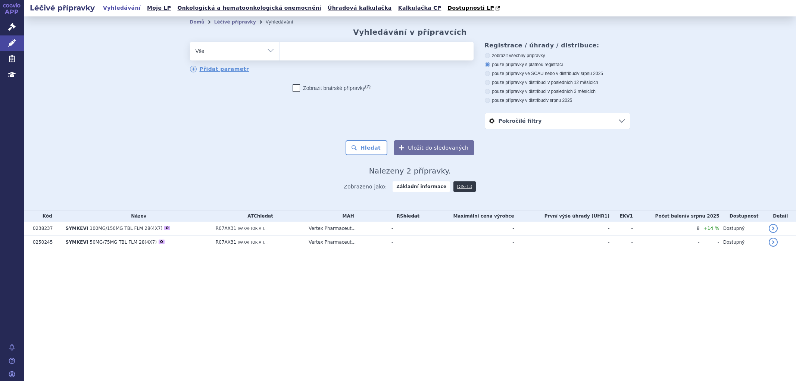
select select
type input "[MEDICAL_DATA]"
select select "[MEDICAL_DATA]"
click at [373, 150] on button "Hledat" at bounding box center [367, 147] width 42 height 15
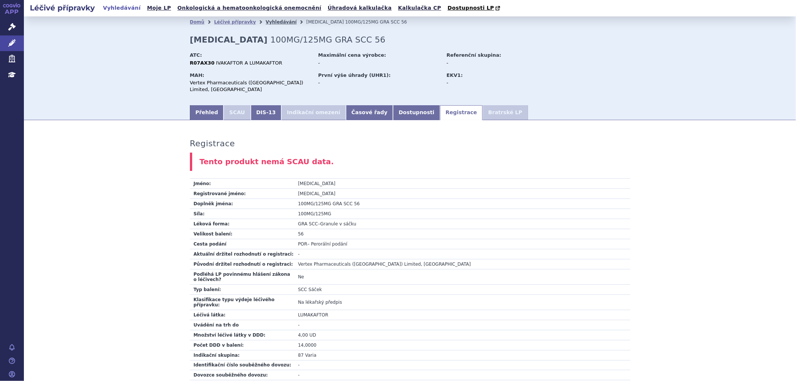
click at [276, 22] on link "Vyhledávání" at bounding box center [281, 21] width 31 height 5
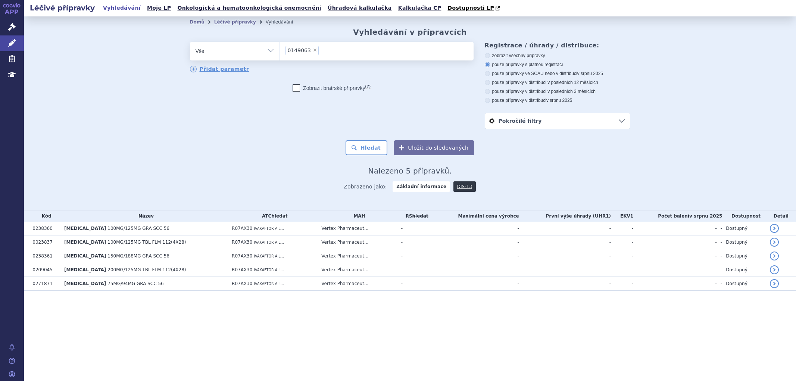
select select "0149063"
click at [375, 150] on button "Hledat" at bounding box center [367, 147] width 42 height 15
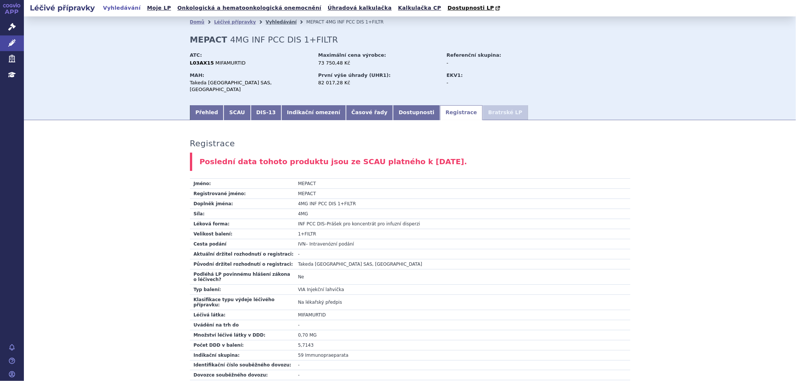
click at [268, 21] on link "Vyhledávání" at bounding box center [281, 21] width 31 height 5
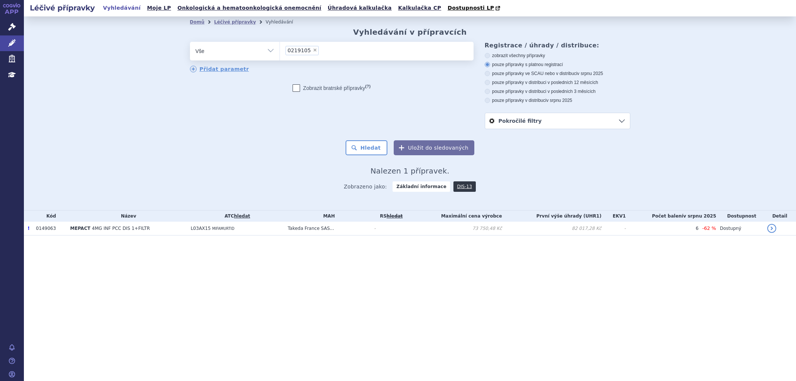
select select "0219105"
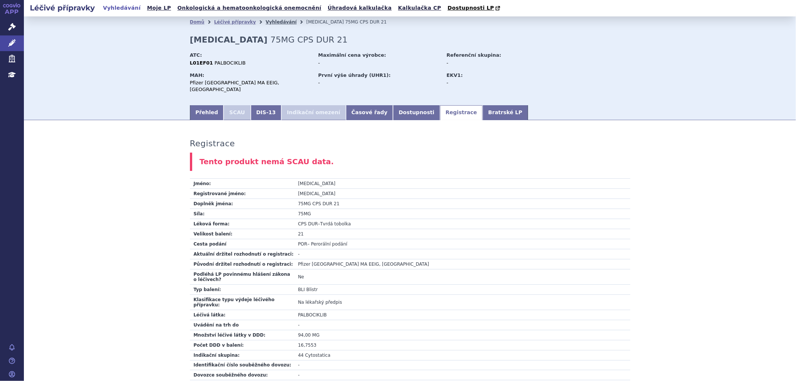
click at [267, 23] on link "Vyhledávání" at bounding box center [281, 21] width 31 height 5
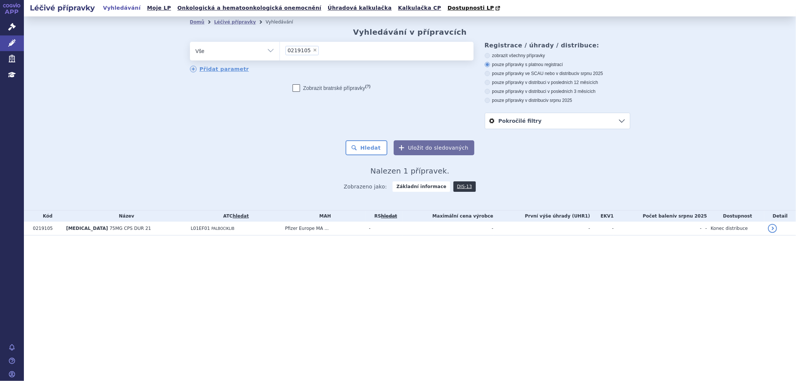
click at [313, 52] on span "×" at bounding box center [315, 50] width 4 height 4
click at [280, 53] on select "0219105" at bounding box center [280, 50] width 0 height 19
select select
type input "[MEDICAL_DATA]"
select select "[MEDICAL_DATA]"
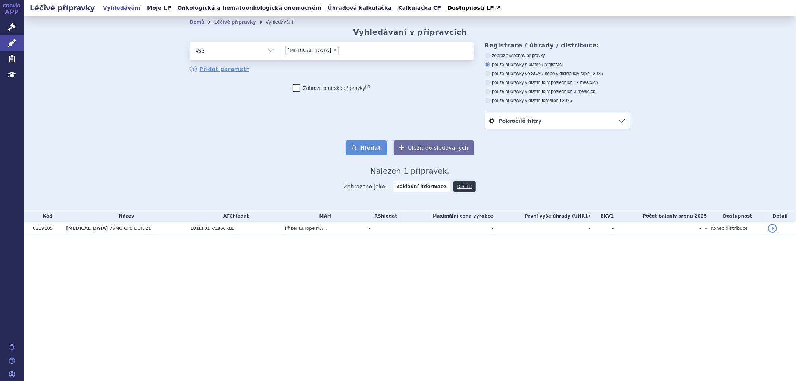
click at [378, 153] on button "Hledat" at bounding box center [367, 147] width 42 height 15
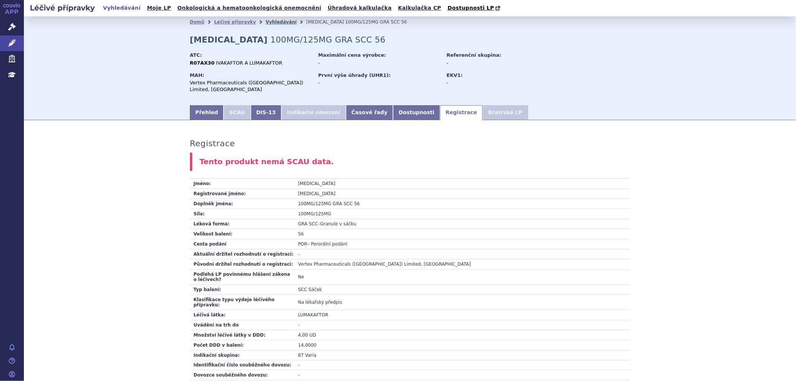
click at [273, 24] on link "Vyhledávání" at bounding box center [281, 21] width 31 height 5
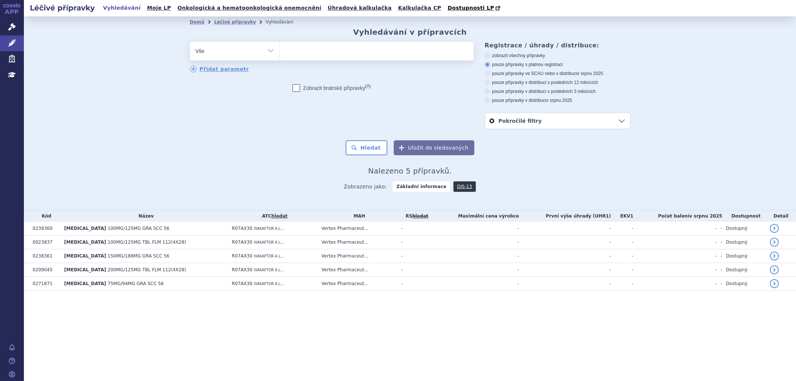
select select
type input "0222175"
select select "0222175"
click at [376, 151] on button "Hledat" at bounding box center [367, 147] width 42 height 15
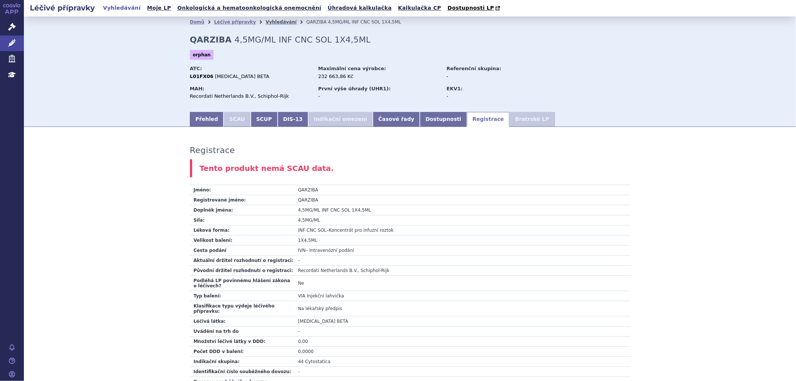
click at [270, 25] on link "Vyhledávání" at bounding box center [281, 21] width 31 height 5
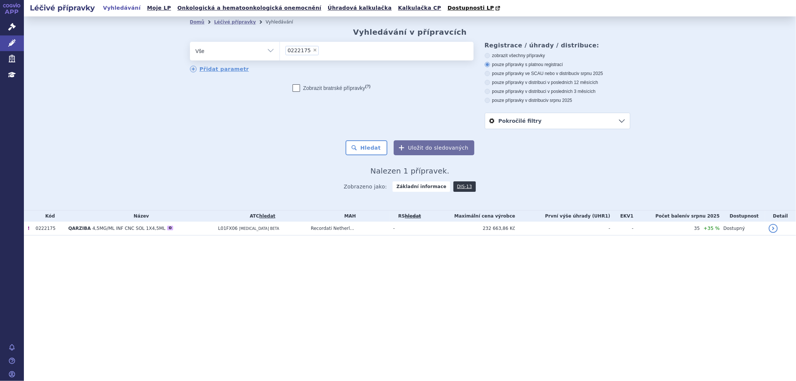
click at [313, 52] on span "×" at bounding box center [315, 50] width 4 height 4
click at [280, 53] on select "0222175" at bounding box center [280, 50] width 0 height 19
select select
type input "0238785"
select select "0238785"
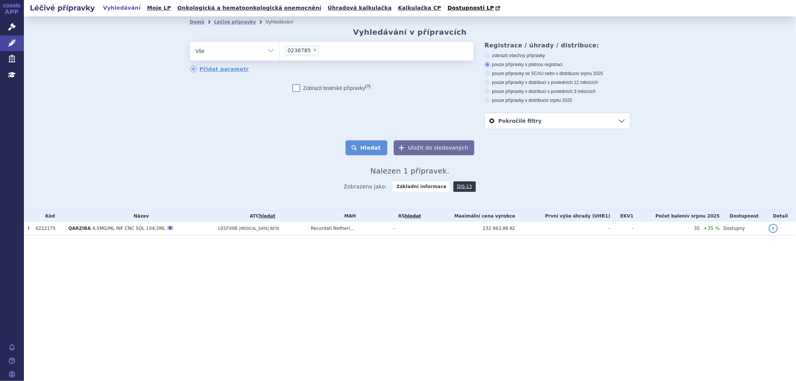
click at [373, 143] on button "Hledat" at bounding box center [367, 147] width 42 height 15
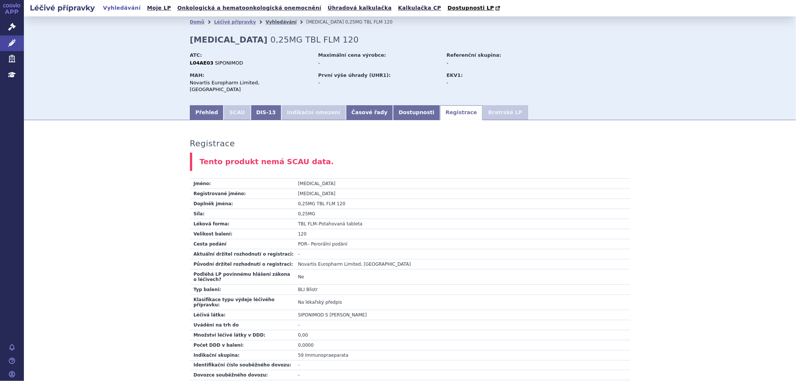
click at [273, 25] on link "Vyhledávání" at bounding box center [281, 21] width 31 height 5
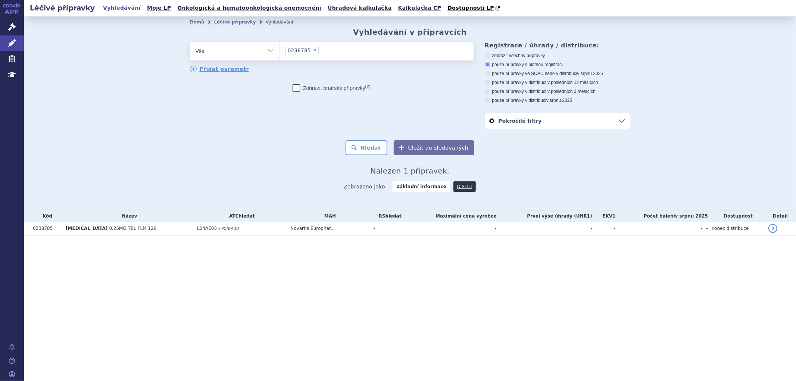
click at [313, 51] on span "×" at bounding box center [315, 50] width 4 height 4
click at [280, 51] on select "0238785" at bounding box center [280, 50] width 0 height 19
select select
type input "0223074"
select select "0223074"
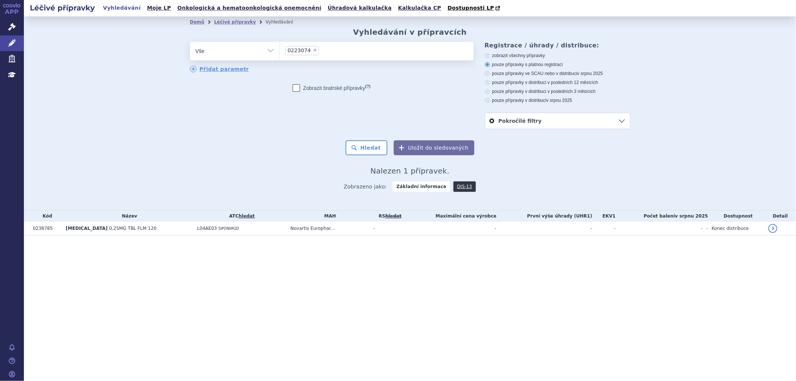
click at [370, 145] on button "Hledat" at bounding box center [367, 147] width 42 height 15
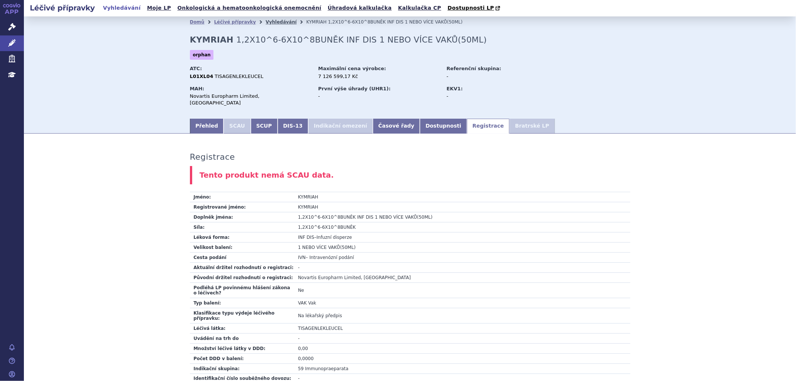
click at [271, 20] on link "Vyhledávání" at bounding box center [281, 21] width 31 height 5
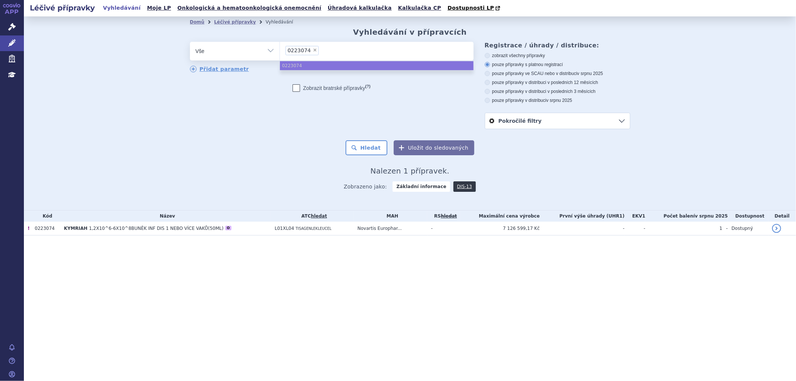
click at [311, 48] on li "× 0223074" at bounding box center [302, 50] width 33 height 9
click at [280, 48] on select "0223074" at bounding box center [280, 50] width 0 height 19
click at [313, 52] on span "×" at bounding box center [315, 50] width 4 height 4
click at [280, 52] on select "0223074" at bounding box center [280, 50] width 0 height 19
select select
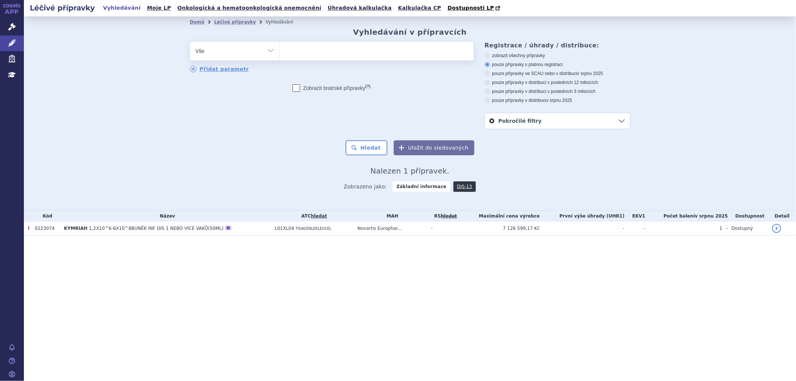
type input "0250291"
select select "0250291"
click at [374, 153] on button "Hledat" at bounding box center [367, 147] width 42 height 15
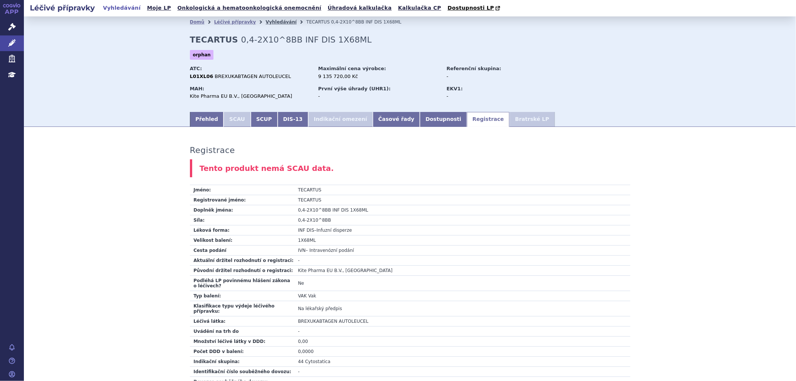
click at [266, 21] on link "Vyhledávání" at bounding box center [281, 21] width 31 height 5
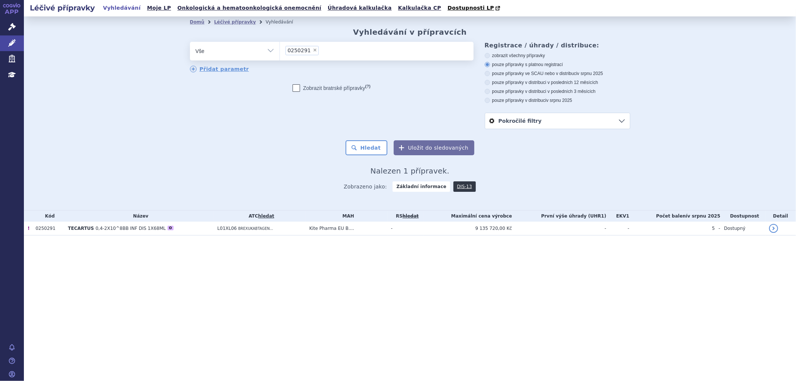
click at [308, 52] on li "× 0250291" at bounding box center [302, 50] width 33 height 9
click at [280, 52] on select "0250291" at bounding box center [280, 50] width 0 height 19
click at [313, 52] on span "×" at bounding box center [315, 50] width 4 height 4
click at [280, 52] on select "0250291" at bounding box center [280, 50] width 0 height 19
select select
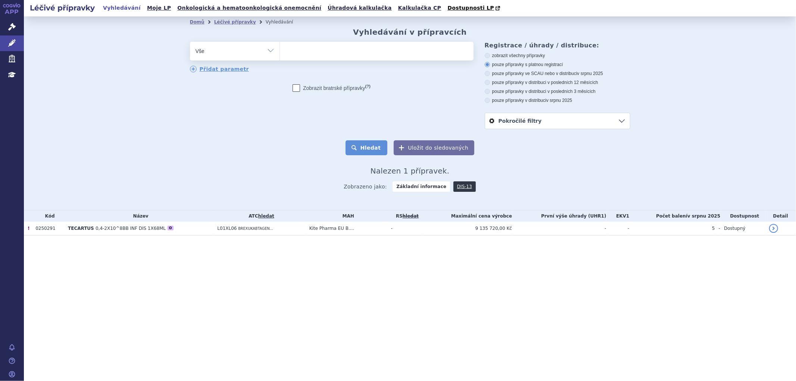
type input "0223073"
select select "0223073"
click at [370, 150] on button "Hledat" at bounding box center [367, 147] width 42 height 15
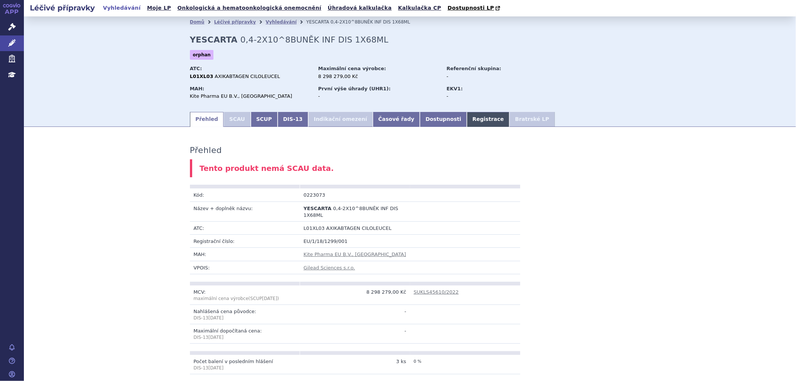
click at [467, 116] on link "Registrace" at bounding box center [488, 119] width 43 height 15
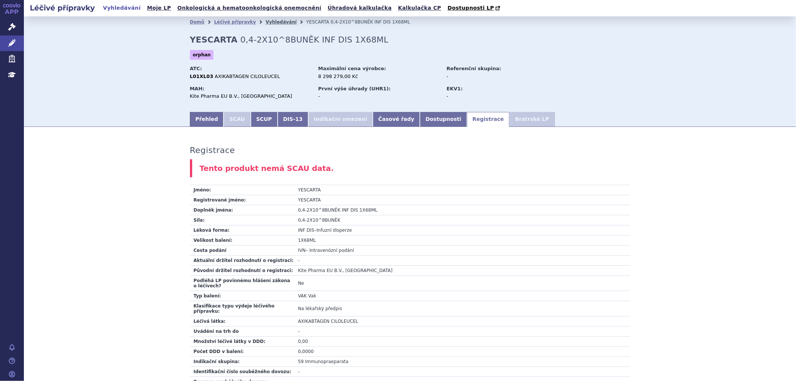
click at [268, 21] on link "Vyhledávání" at bounding box center [281, 21] width 31 height 5
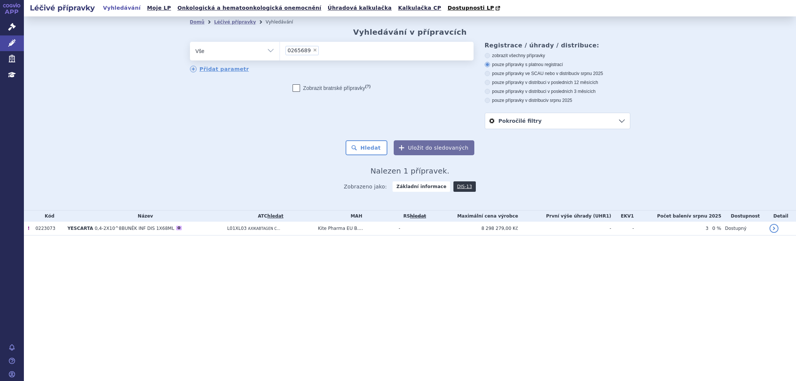
select select "0265689"
click at [377, 147] on button "Hledat" at bounding box center [367, 147] width 42 height 15
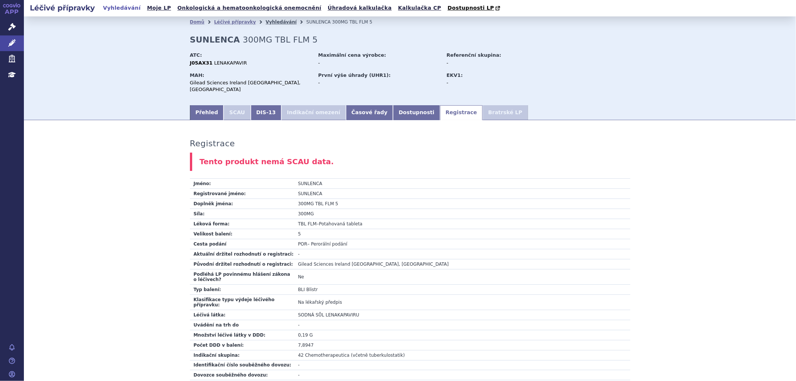
click at [271, 22] on link "Vyhledávání" at bounding box center [281, 21] width 31 height 5
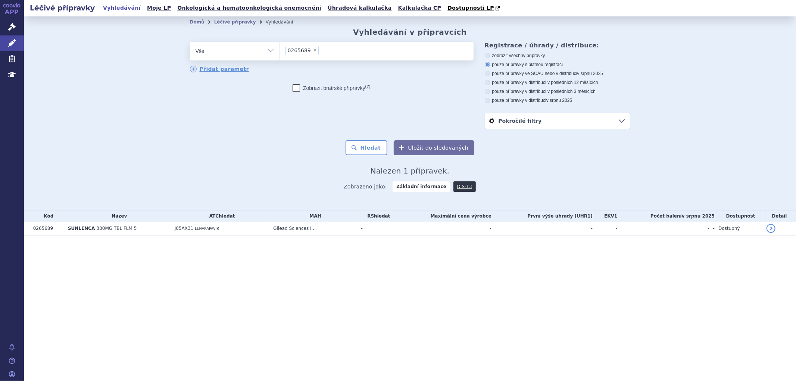
click at [313, 50] on span "×" at bounding box center [315, 50] width 4 height 4
click at [280, 50] on select "0265689" at bounding box center [280, 50] width 0 height 19
select select
type input "[MEDICAL_DATA]"
select select "[MEDICAL_DATA]"
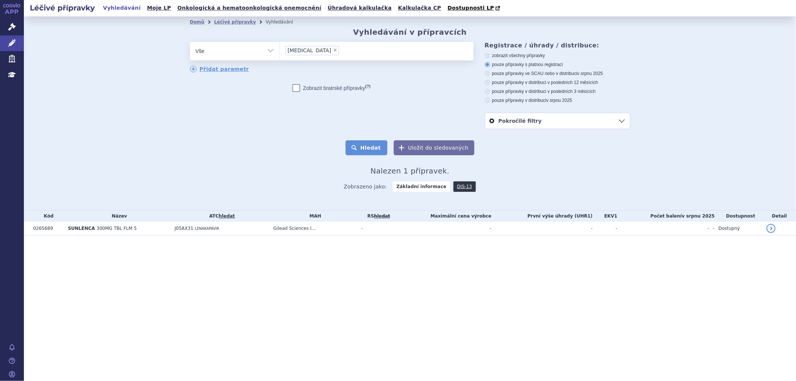
click at [375, 153] on button "Hledat" at bounding box center [367, 147] width 42 height 15
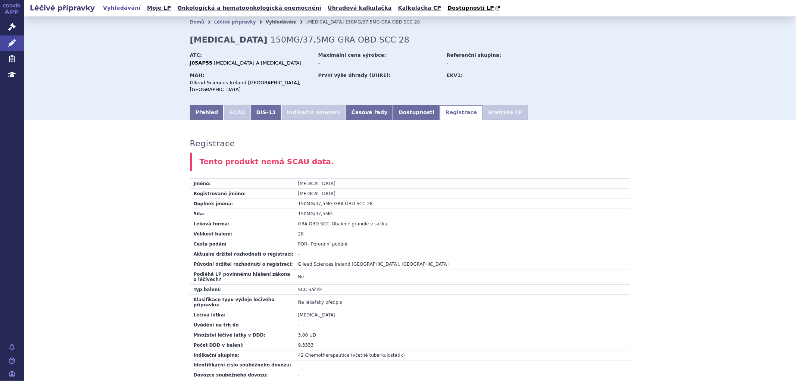
click at [272, 24] on link "Vyhledávání" at bounding box center [281, 21] width 31 height 5
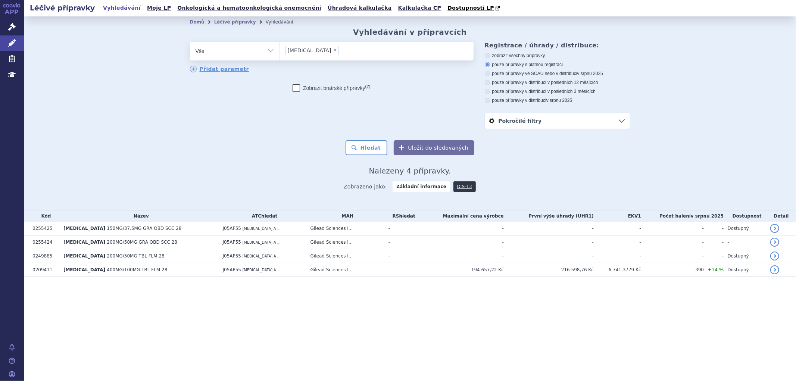
click at [333, 50] on span "×" at bounding box center [335, 50] width 4 height 4
click at [280, 50] on select "[MEDICAL_DATA]" at bounding box center [280, 50] width 0 height 19
select select
type input "SPEVIGO"
select select "SPEVIGO"
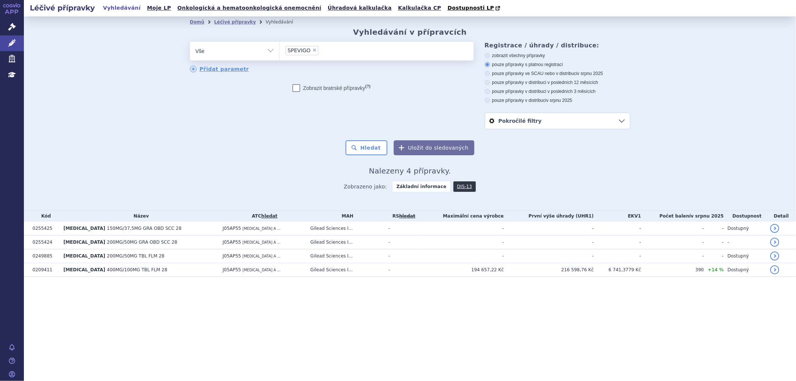
click at [373, 148] on button "Hledat" at bounding box center [367, 147] width 42 height 15
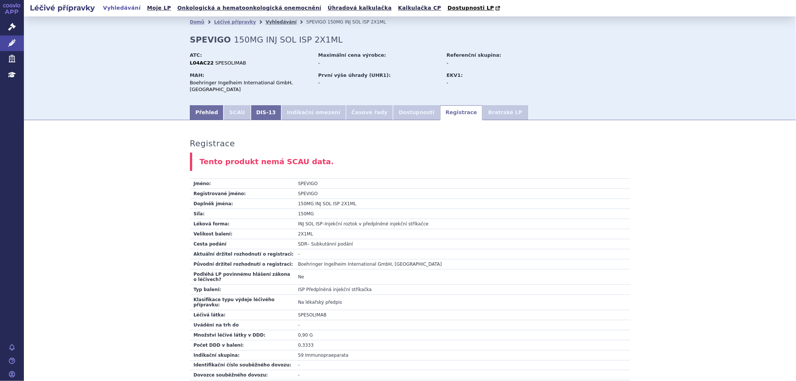
click at [266, 23] on link "Vyhledávání" at bounding box center [281, 21] width 31 height 5
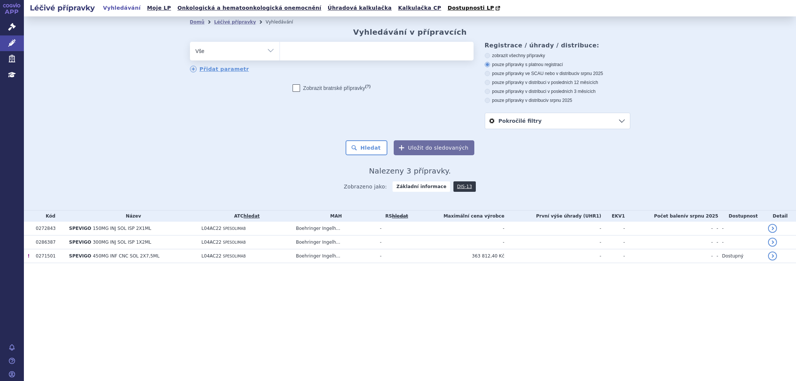
select select
type input "[MEDICAL_DATA]"
select select "[MEDICAL_DATA]"
click at [371, 152] on button "Hledat" at bounding box center [367, 147] width 42 height 15
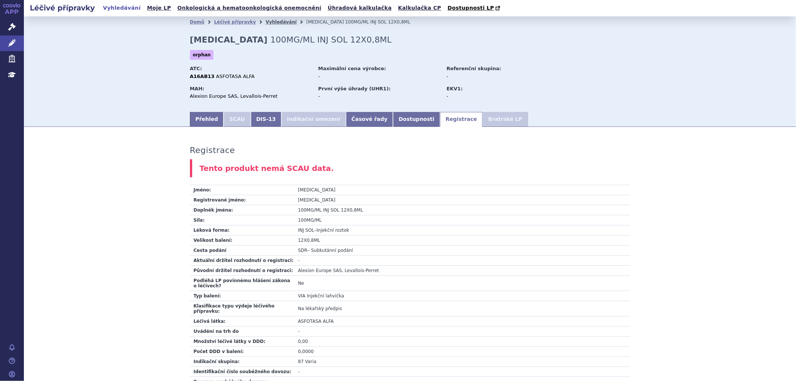
click at [271, 25] on link "Vyhledávání" at bounding box center [281, 21] width 31 height 5
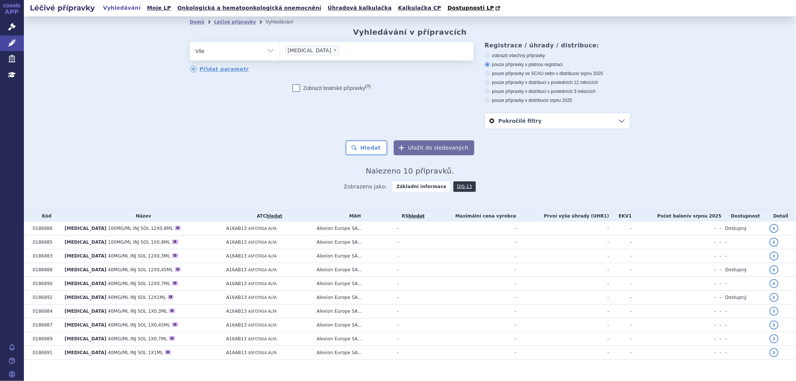
click at [311, 47] on li "× STRENSIQ" at bounding box center [313, 50] width 54 height 9
click at [280, 47] on select "STRENSIQ" at bounding box center [280, 50] width 0 height 19
click at [333, 51] on span "×" at bounding box center [335, 50] width 4 height 4
click at [280, 51] on select "STRENSIQ" at bounding box center [280, 50] width 0 height 19
select select
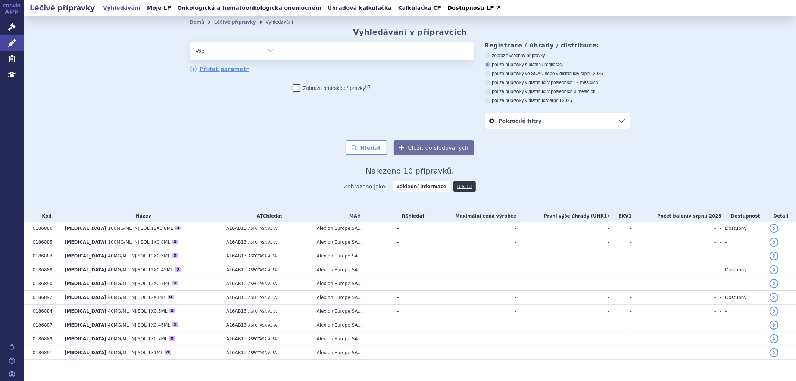
type input "WELIREG"
click at [280, 52] on select "STRENSIQ" at bounding box center [280, 50] width 0 height 19
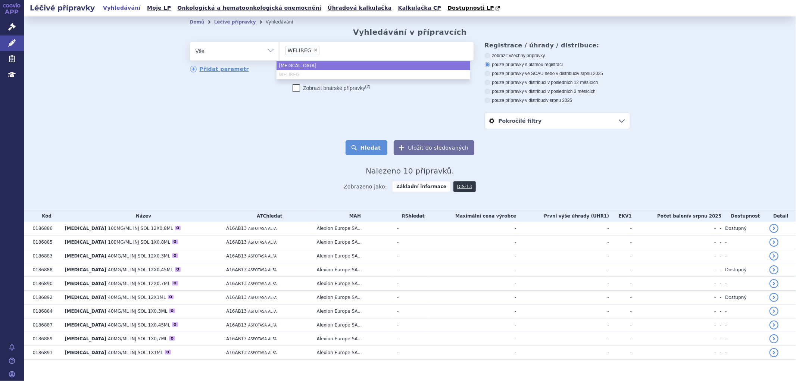
select select "STRENSIQ"
click at [372, 144] on button "Hledat" at bounding box center [367, 147] width 42 height 15
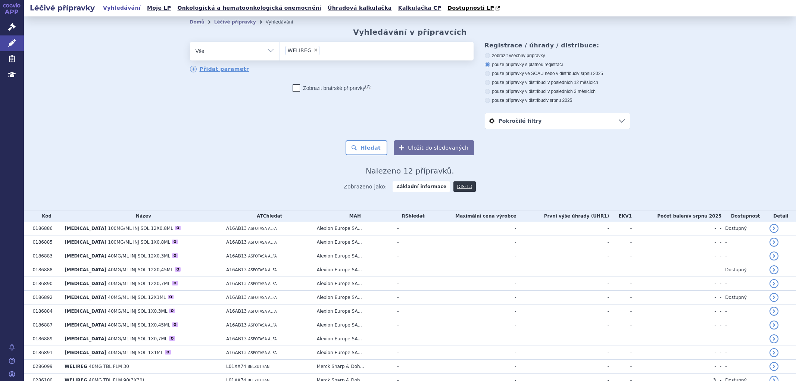
select select "WELIREG"
click at [365, 145] on button "Hledat" at bounding box center [367, 147] width 42 height 15
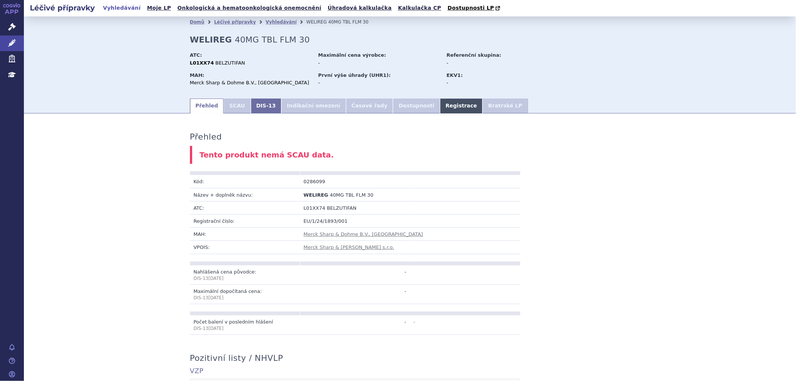
click at [440, 109] on link "Registrace" at bounding box center [461, 106] width 43 height 15
